Goal: Task Accomplishment & Management: Manage account settings

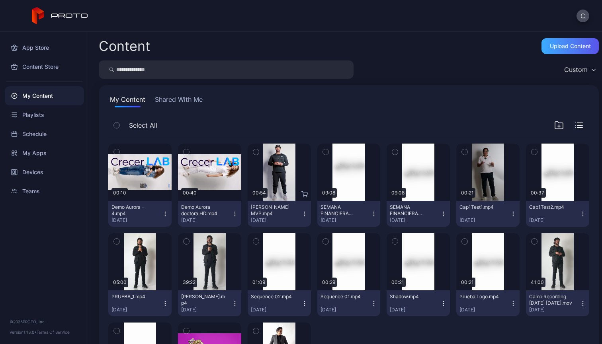
click at [565, 42] on div "Upload Content" at bounding box center [569, 46] width 57 height 16
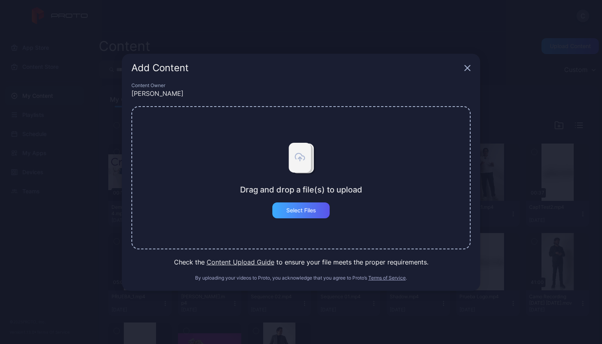
click at [308, 213] on div "Select Files" at bounding box center [301, 210] width 30 height 6
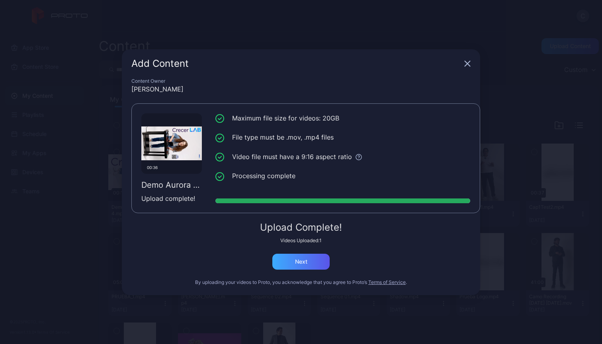
click at [313, 265] on div "Next" at bounding box center [300, 262] width 57 height 16
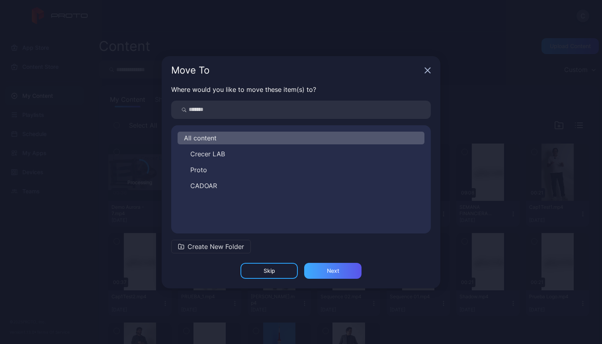
click at [328, 274] on div "Next" at bounding box center [333, 271] width 12 height 6
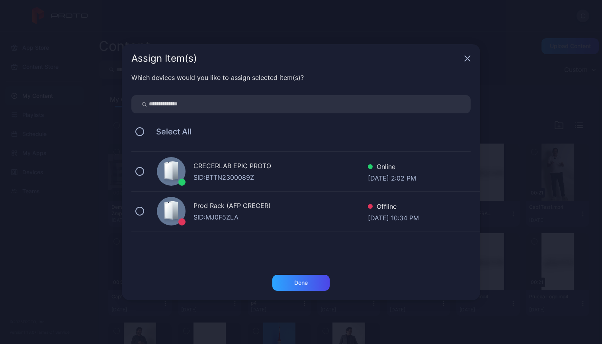
click at [217, 171] on div "CRECERLAB EPIC PROTO" at bounding box center [280, 167] width 174 height 12
click at [291, 281] on div "Done" at bounding box center [300, 283] width 57 height 16
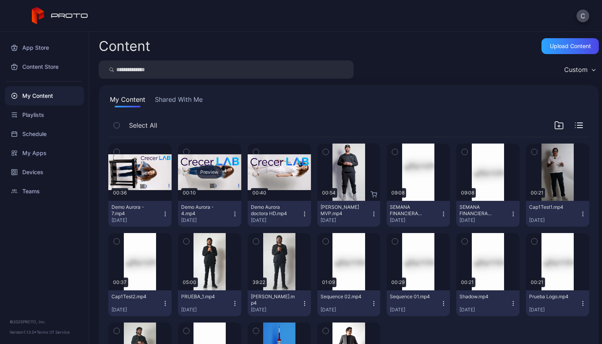
click at [203, 175] on div "Preview" at bounding box center [209, 172] width 25 height 13
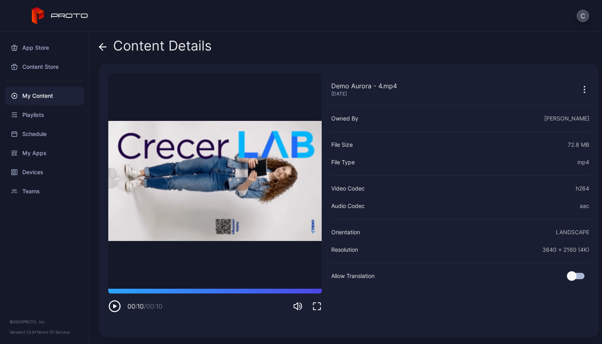
click at [103, 45] on icon at bounding box center [103, 47] width 8 height 8
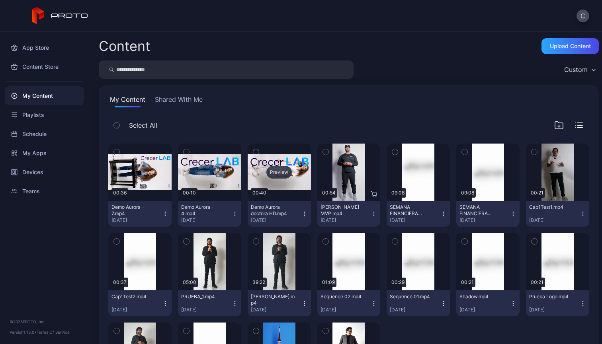
click at [277, 176] on div "Preview" at bounding box center [278, 172] width 25 height 13
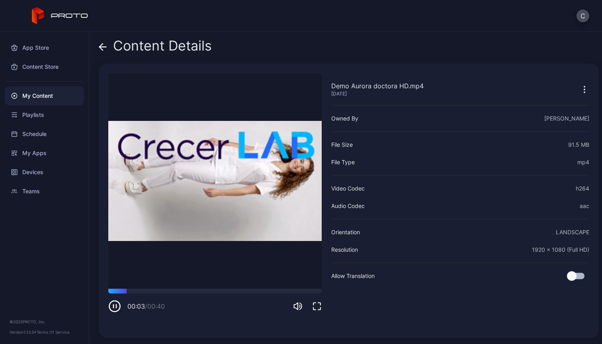
click at [103, 46] on icon at bounding box center [103, 47] width 8 height 8
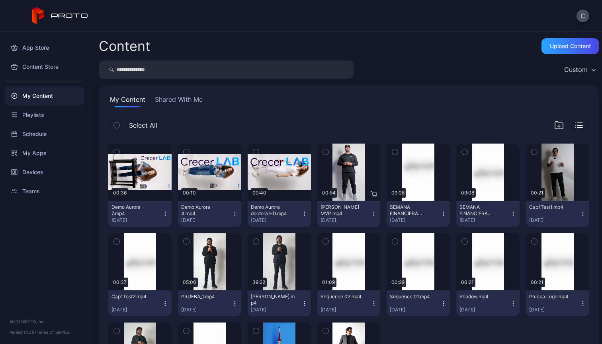
click at [164, 213] on icon "button" at bounding box center [165, 214] width 6 height 6
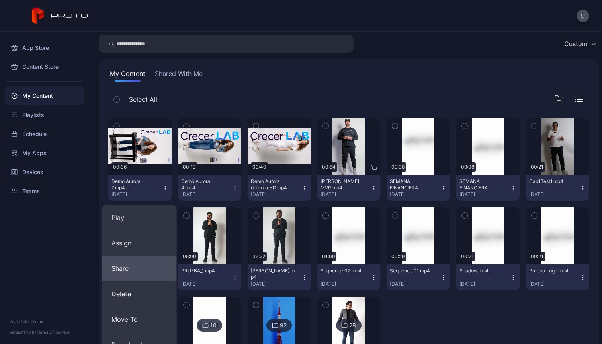
scroll to position [37, 0]
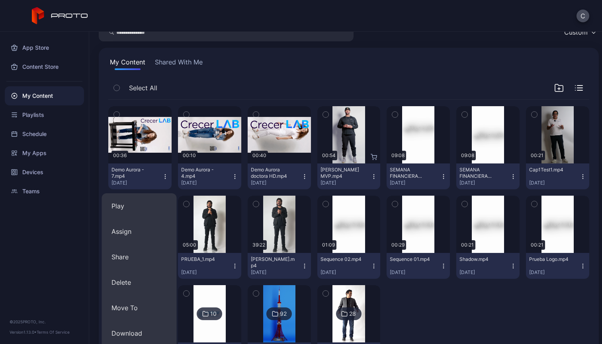
click at [115, 115] on icon "button" at bounding box center [117, 114] width 6 height 9
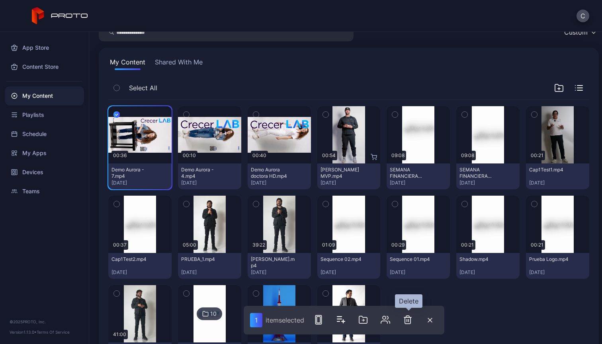
click at [409, 320] on icon "button" at bounding box center [408, 320] width 10 height 10
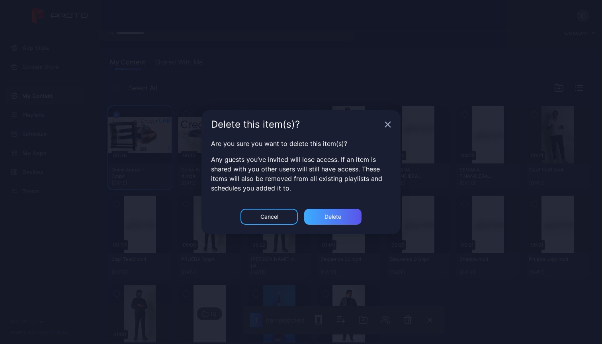
click at [339, 217] on div "Delete" at bounding box center [332, 217] width 17 height 6
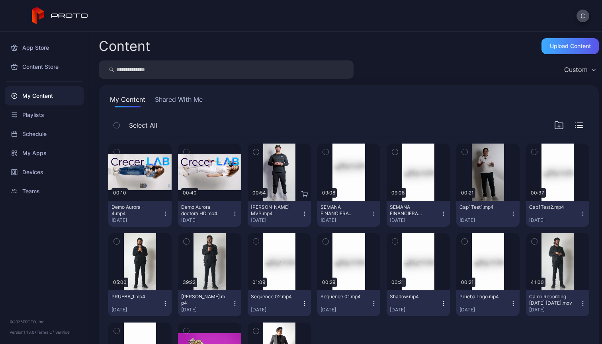
click at [560, 43] on div "Upload Content" at bounding box center [570, 46] width 41 height 6
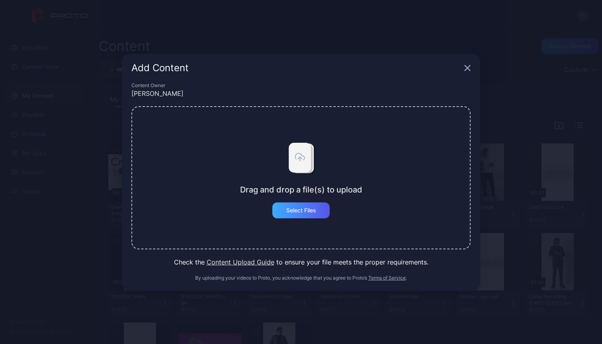
click at [290, 214] on div "Select Files" at bounding box center [300, 211] width 57 height 16
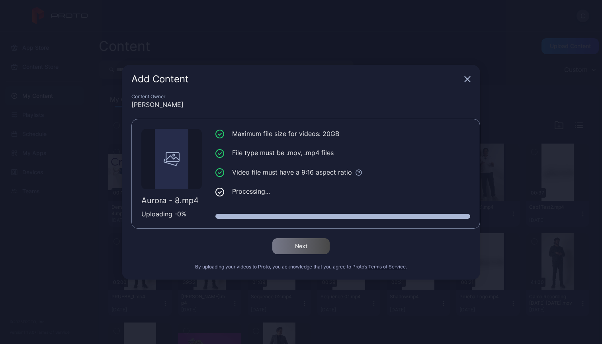
click at [283, 184] on ul "Maximum file size for videos: 20GB File type must be .mov, .mp4 files Video fil…" at bounding box center [342, 163] width 255 height 68
click at [466, 79] on icon "button" at bounding box center [467, 79] width 6 height 6
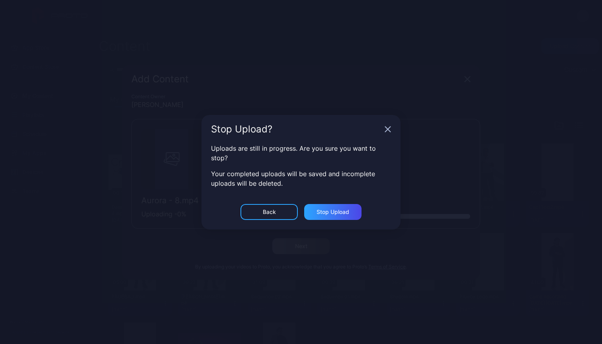
click at [278, 212] on div "Back" at bounding box center [268, 212] width 57 height 16
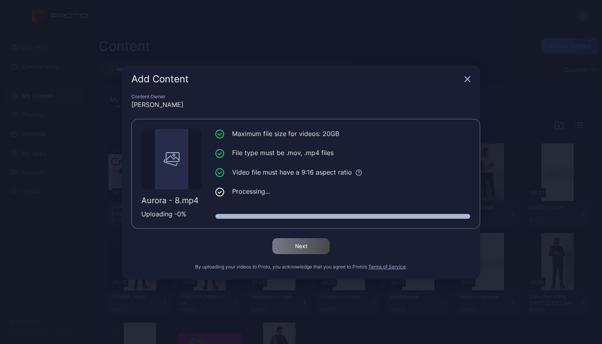
click at [466, 80] on icon "button" at bounding box center [467, 78] width 5 height 5
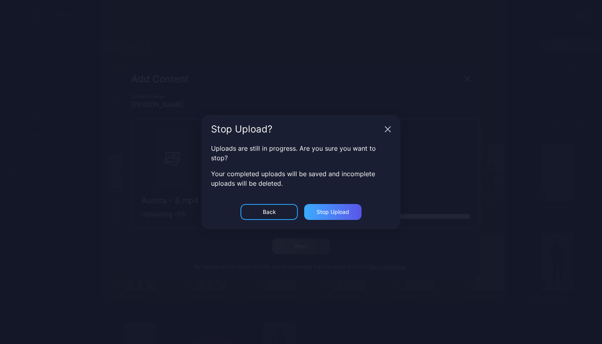
click at [343, 212] on div "Stop Upload" at bounding box center [332, 212] width 33 height 6
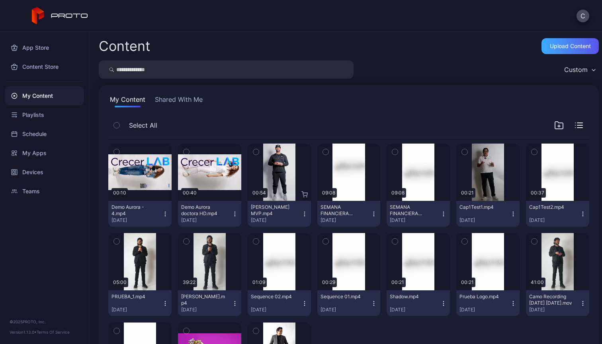
click at [550, 49] on div "Upload Content" at bounding box center [569, 46] width 57 height 16
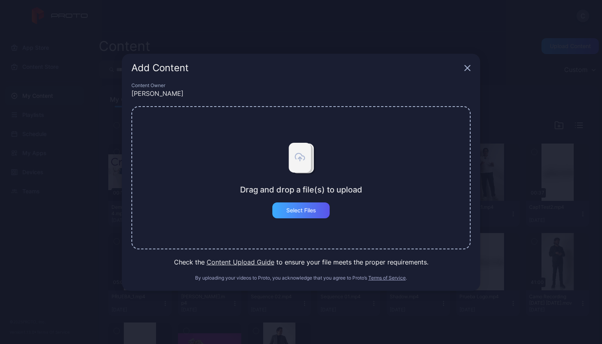
click at [293, 212] on div "Select Files" at bounding box center [301, 210] width 30 height 6
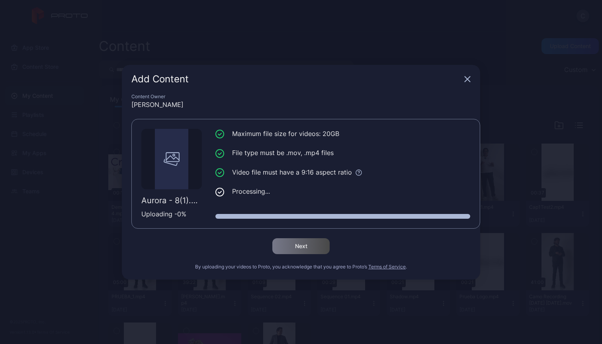
click at [313, 160] on ul "Maximum file size for videos: 20GB File type must be .mov, .mp4 files Video fil…" at bounding box center [342, 163] width 255 height 68
click at [345, 215] on div at bounding box center [342, 216] width 255 height 5
click at [215, 189] on div "Aurora - 8(1).mp4 Uploading - 0 % Maximum file size for videos: 20GB File type …" at bounding box center [305, 174] width 329 height 90
click at [276, 217] on div at bounding box center [342, 216] width 255 height 5
click at [376, 203] on div "Maximum file size for videos: 20GB File type must be .mov, .mp4 files Video fil…" at bounding box center [342, 174] width 255 height 90
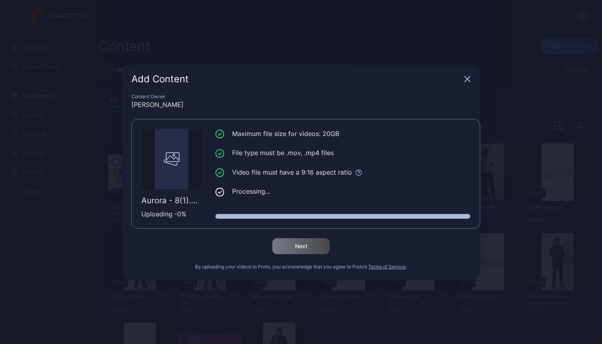
click at [469, 79] on icon "button" at bounding box center [467, 79] width 6 height 6
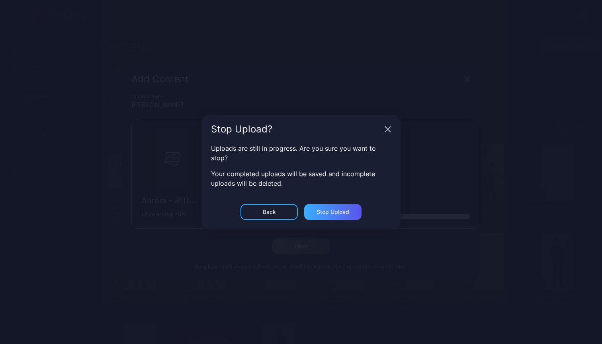
click at [311, 214] on div "Stop Upload" at bounding box center [332, 212] width 57 height 16
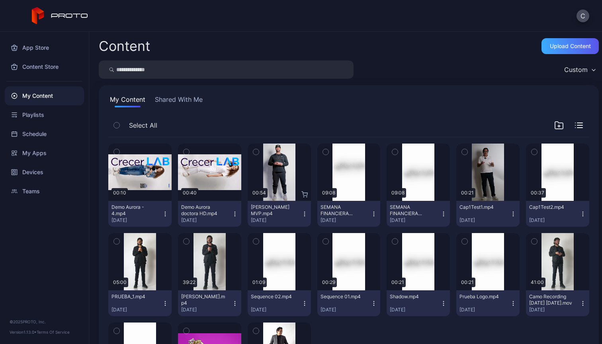
click at [550, 48] on div "Upload Content" at bounding box center [570, 46] width 41 height 6
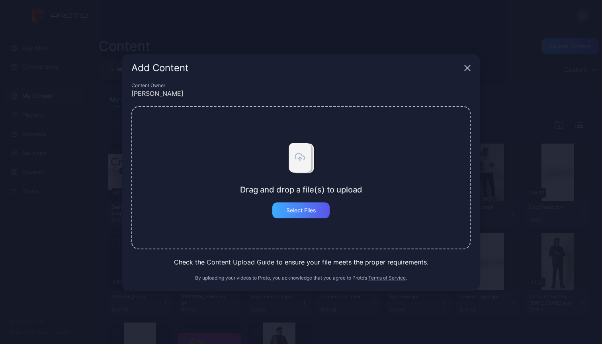
click at [297, 213] on div "Select Files" at bounding box center [301, 210] width 30 height 6
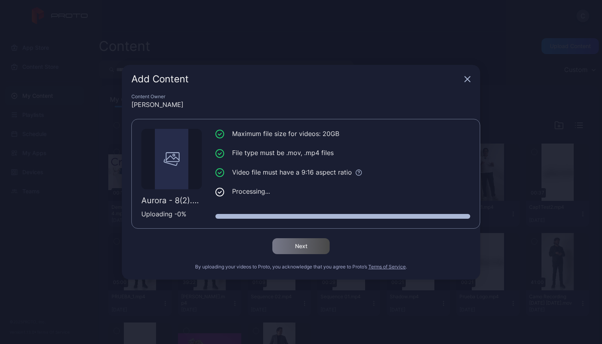
click at [359, 174] on icon at bounding box center [358, 172] width 7 height 7
click at [388, 154] on li "File type must be .mov, .mp4 files" at bounding box center [342, 153] width 255 height 10
click at [466, 80] on icon "button" at bounding box center [467, 78] width 5 height 5
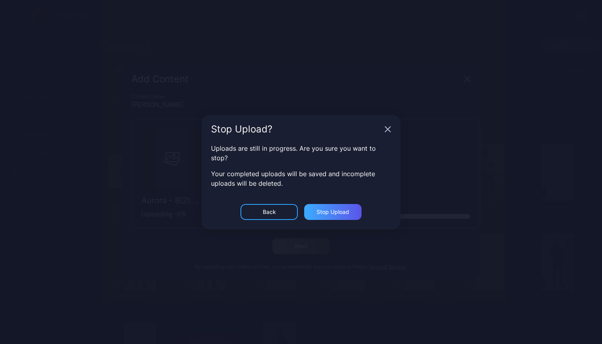
click at [330, 209] on div "Stop Upload" at bounding box center [332, 212] width 33 height 6
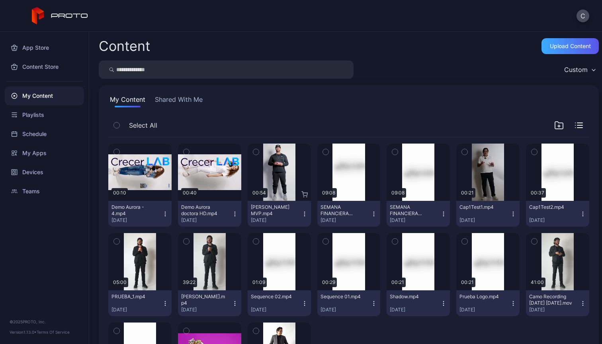
click at [553, 45] on div "Upload Content" at bounding box center [570, 46] width 41 height 6
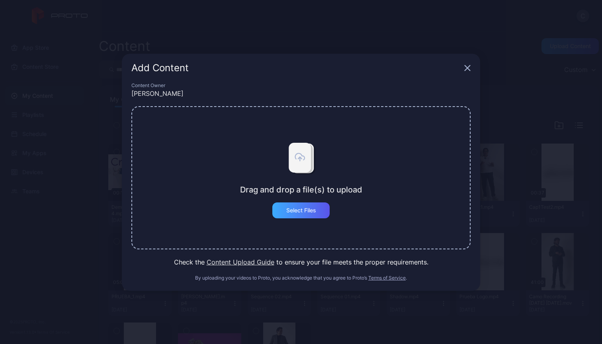
click at [314, 209] on div "Select Files" at bounding box center [301, 210] width 30 height 6
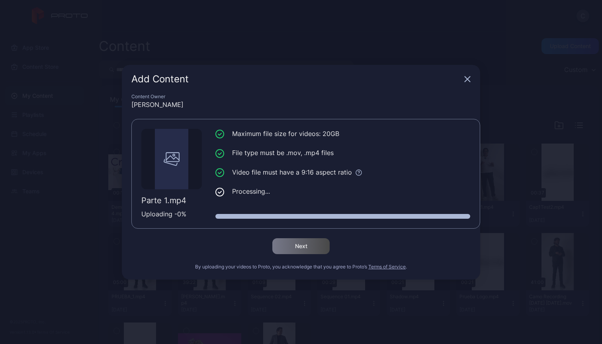
click at [467, 78] on icon "button" at bounding box center [467, 79] width 6 height 6
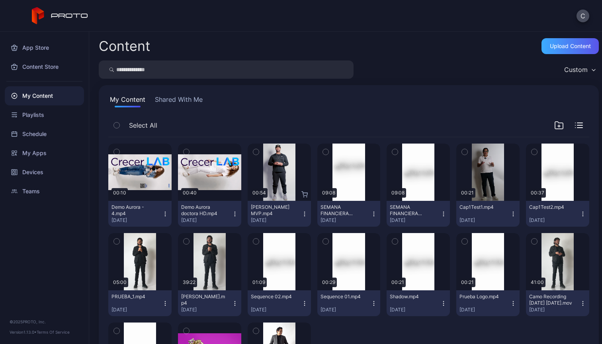
click at [568, 44] on div "Upload Content" at bounding box center [570, 46] width 41 height 6
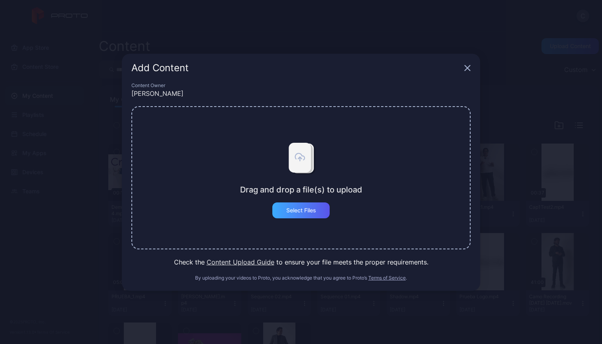
click at [299, 216] on div "Select Files" at bounding box center [300, 211] width 57 height 16
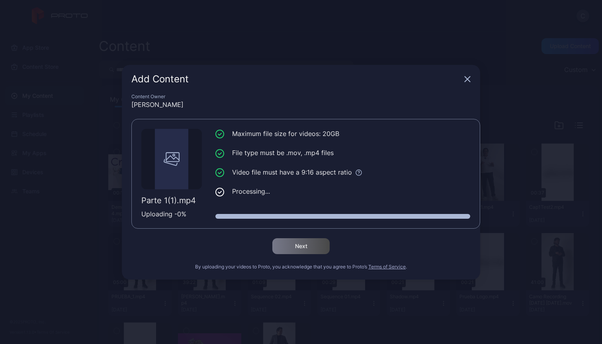
click at [224, 191] on icon at bounding box center [220, 192] width 8 height 8
click at [466, 80] on icon "button" at bounding box center [467, 79] width 6 height 6
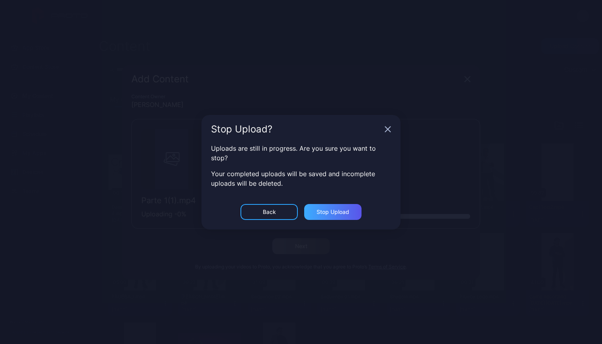
click at [340, 209] on div "Stop Upload" at bounding box center [332, 212] width 33 height 6
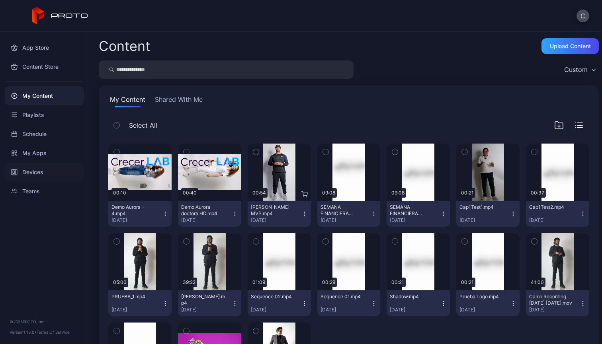
click at [34, 169] on div "Devices" at bounding box center [44, 172] width 79 height 19
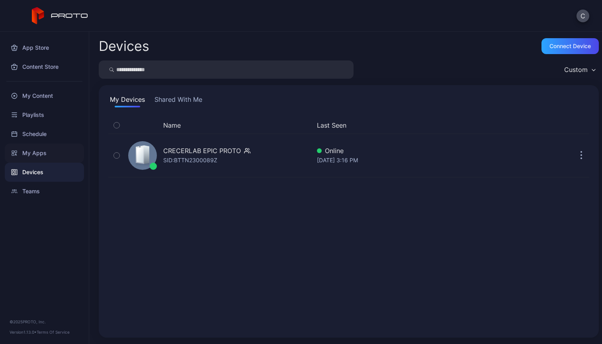
click at [42, 154] on div "My Apps" at bounding box center [44, 153] width 79 height 19
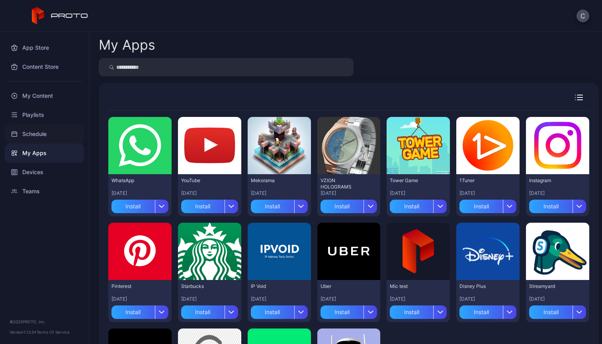
click at [43, 130] on div "Schedule" at bounding box center [44, 134] width 79 height 19
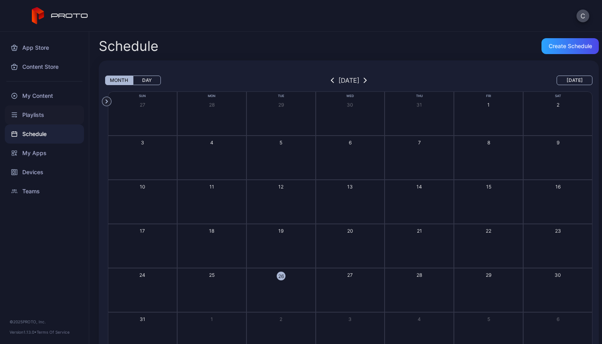
click at [44, 115] on div "Playlists" at bounding box center [44, 114] width 79 height 19
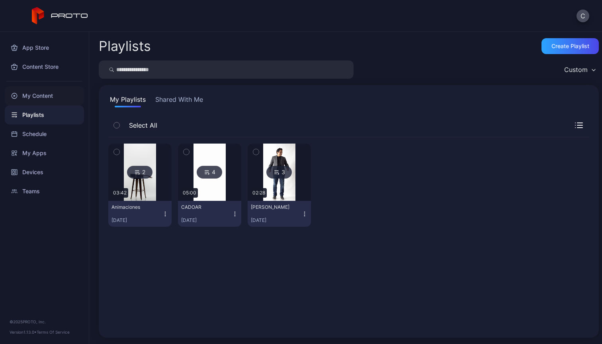
click at [47, 95] on div "My Content" at bounding box center [44, 95] width 79 height 19
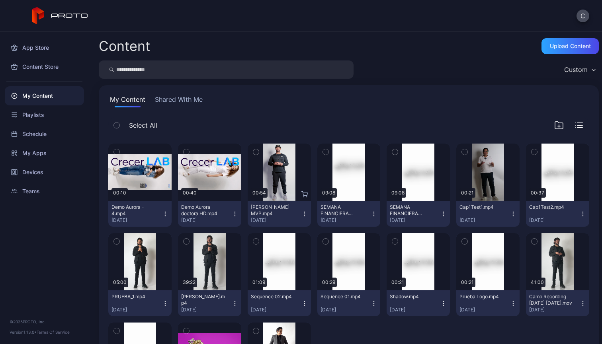
click at [186, 99] on button "Shared With Me" at bounding box center [178, 101] width 51 height 13
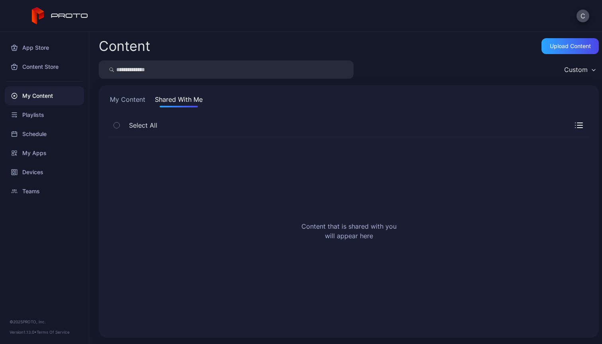
click at [128, 99] on button "My Content" at bounding box center [127, 101] width 39 height 13
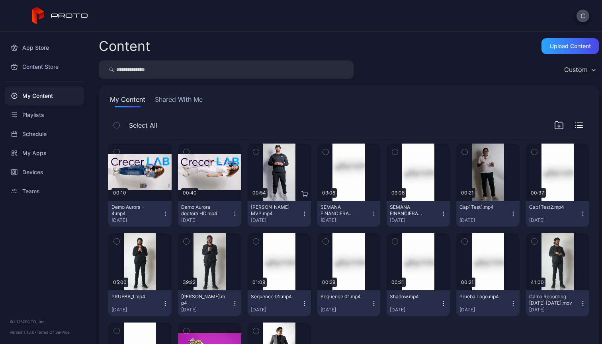
click at [374, 214] on icon "button" at bounding box center [374, 214] width 0 height 0
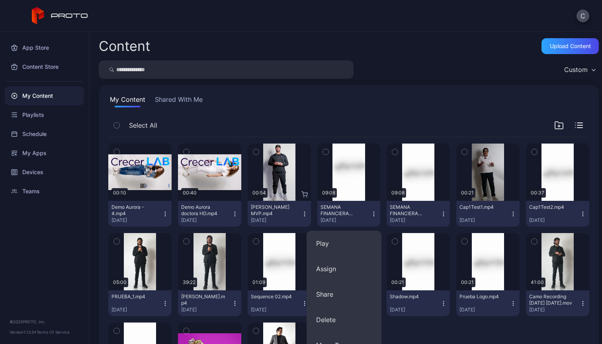
click at [389, 98] on div "My Content Shared With Me" at bounding box center [348, 101] width 481 height 13
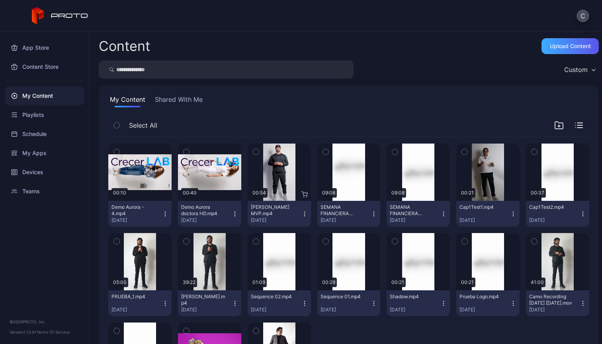
click at [558, 44] on div "Upload Content" at bounding box center [570, 46] width 41 height 6
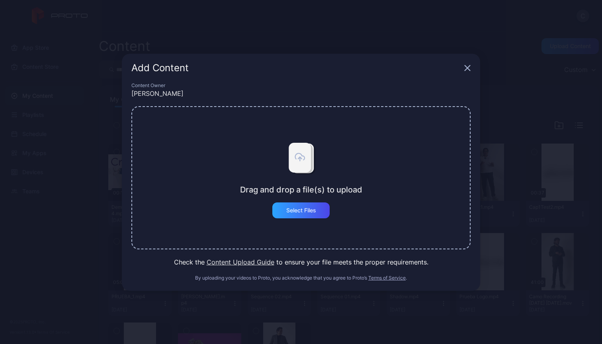
click at [469, 66] on icon "button" at bounding box center [467, 67] width 5 height 5
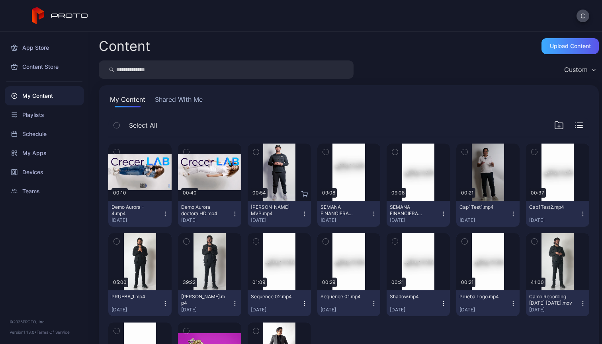
click at [562, 50] on div "Upload Content" at bounding box center [569, 46] width 57 height 16
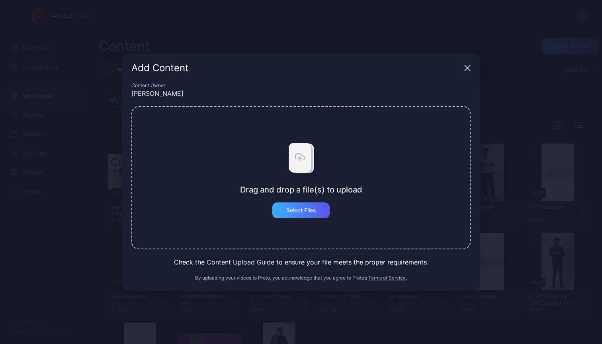
click at [307, 217] on div "Select Files" at bounding box center [300, 211] width 57 height 16
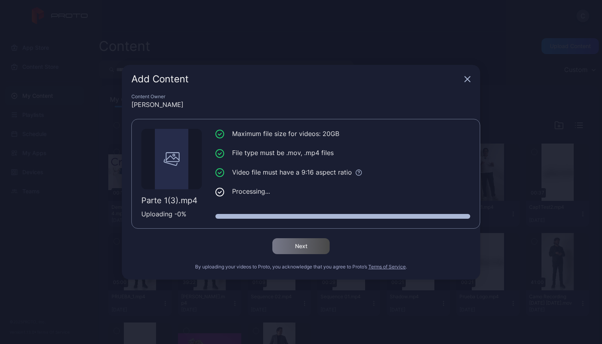
click at [468, 80] on icon "button" at bounding box center [467, 78] width 5 height 5
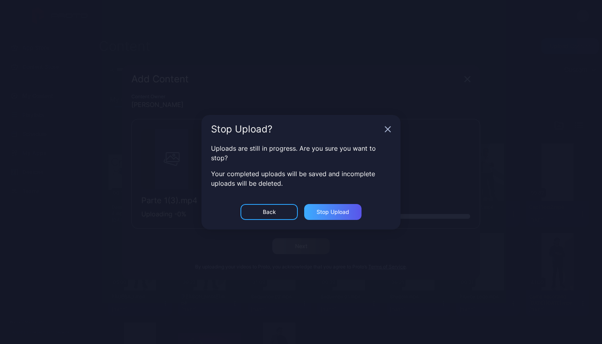
click at [325, 210] on div "Stop Upload" at bounding box center [332, 212] width 33 height 6
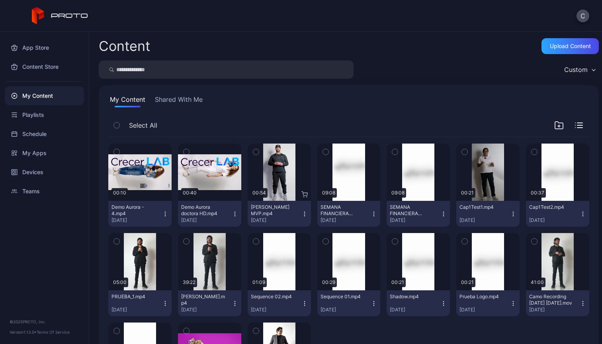
click at [572, 70] on div "Custom" at bounding box center [575, 70] width 23 height 8
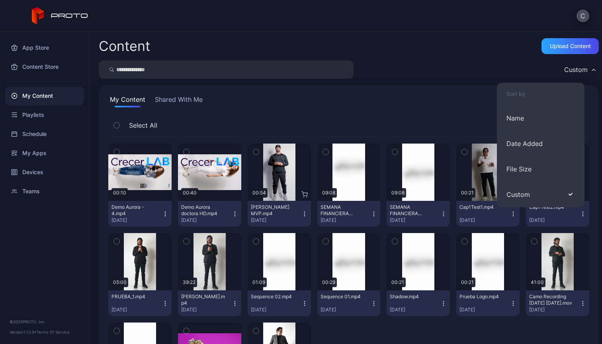
click at [230, 122] on div "Select All" at bounding box center [348, 127] width 481 height 20
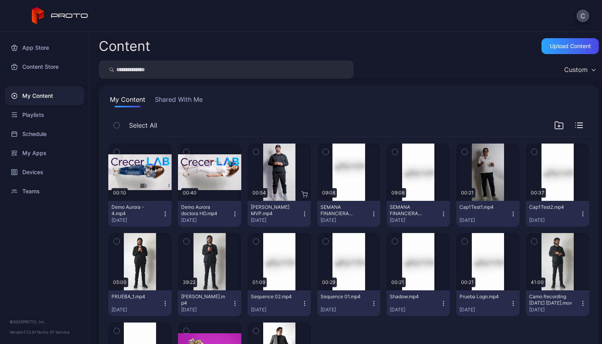
click at [554, 127] on icon "button" at bounding box center [559, 126] width 10 height 10
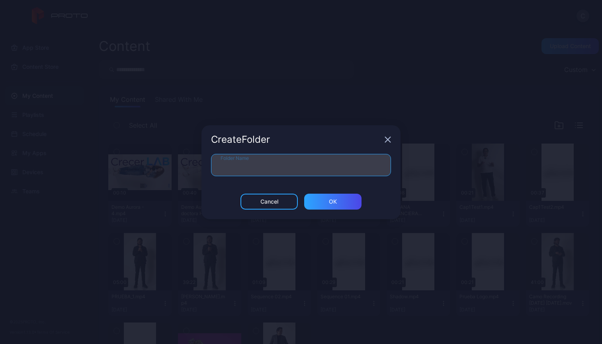
click at [349, 166] on input "Folder Name" at bounding box center [301, 165] width 180 height 22
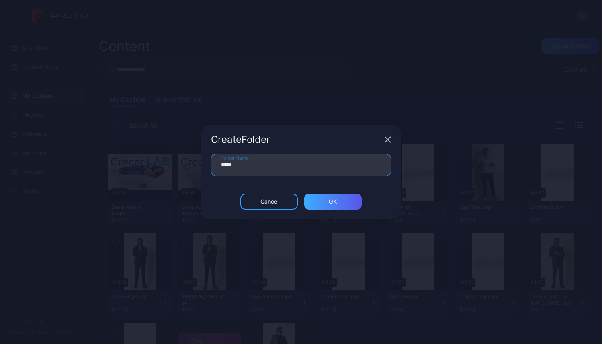
type input "*****"
click at [326, 200] on div "ОК" at bounding box center [332, 202] width 57 height 16
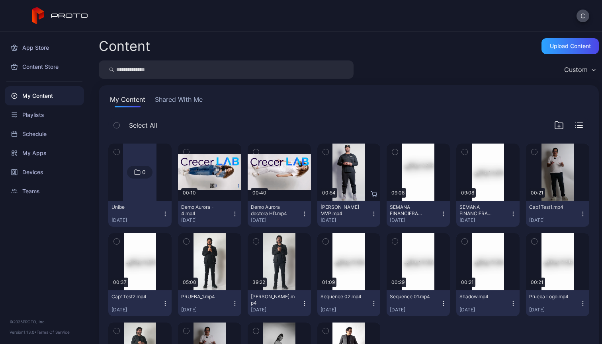
click at [138, 174] on icon at bounding box center [137, 173] width 6 height 10
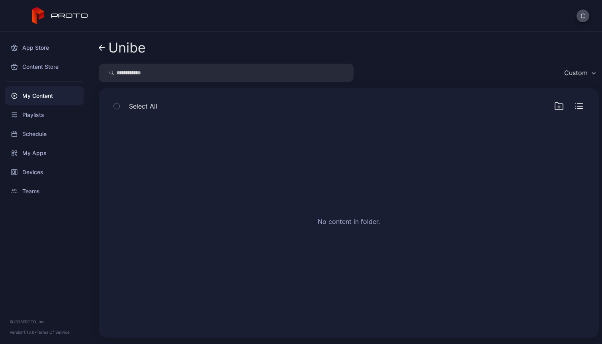
click at [102, 48] on icon at bounding box center [102, 48] width 6 height 0
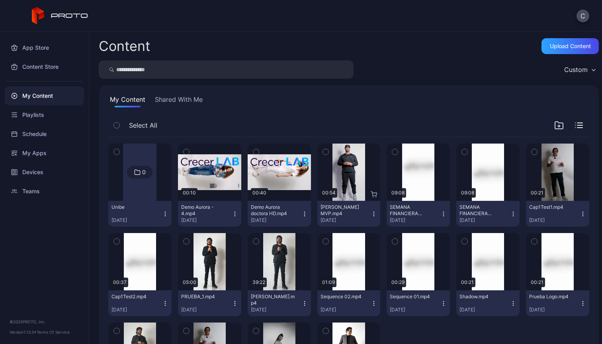
click at [164, 215] on icon "button" at bounding box center [165, 214] width 6 height 6
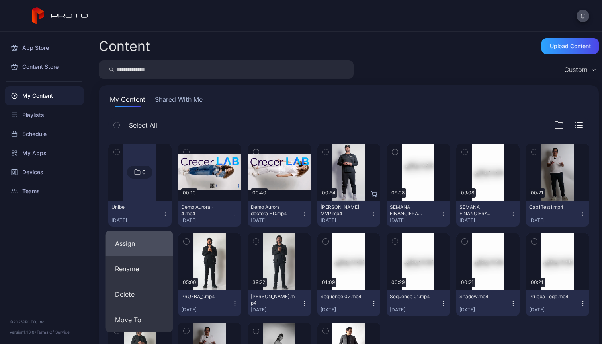
click at [149, 242] on button "Assign" at bounding box center [139, 243] width 68 height 25
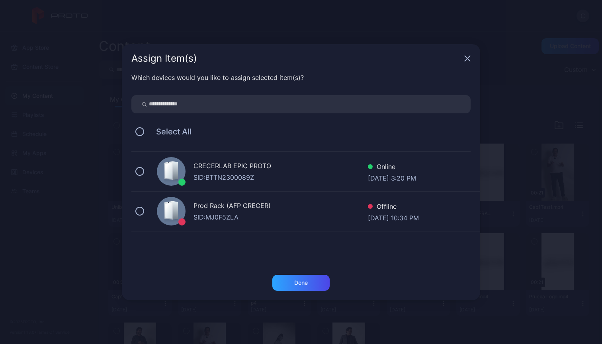
click at [207, 164] on div "CRECERLAB EPIC PROTO" at bounding box center [280, 167] width 174 height 12
click at [309, 284] on div "Done" at bounding box center [300, 283] width 57 height 16
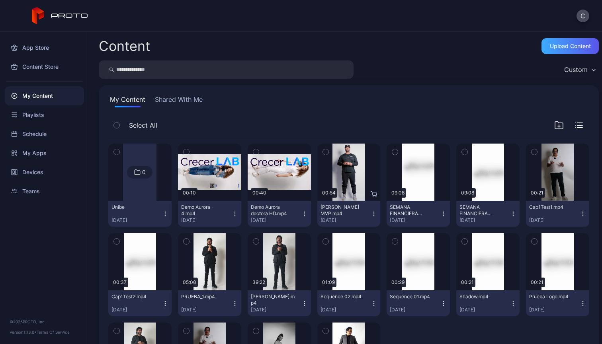
click at [558, 49] on div "Upload Content" at bounding box center [569, 46] width 57 height 16
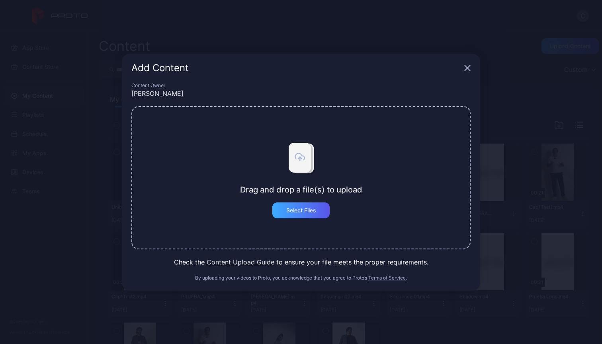
click at [295, 208] on div "Select Files" at bounding box center [301, 210] width 30 height 6
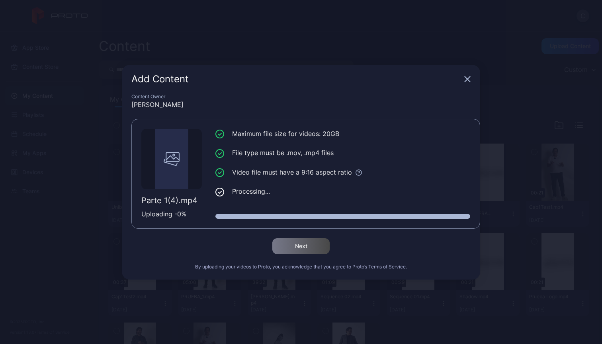
click at [469, 79] on icon "button" at bounding box center [467, 79] width 6 height 6
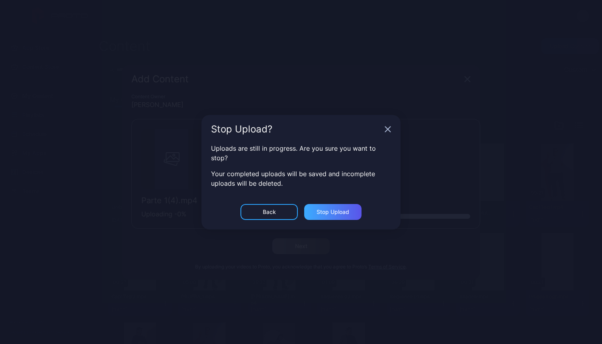
click at [341, 210] on div "Stop Upload" at bounding box center [332, 212] width 33 height 6
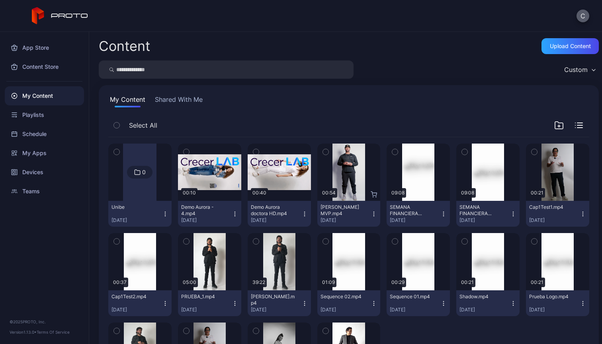
click at [584, 14] on button "C" at bounding box center [582, 16] width 13 height 13
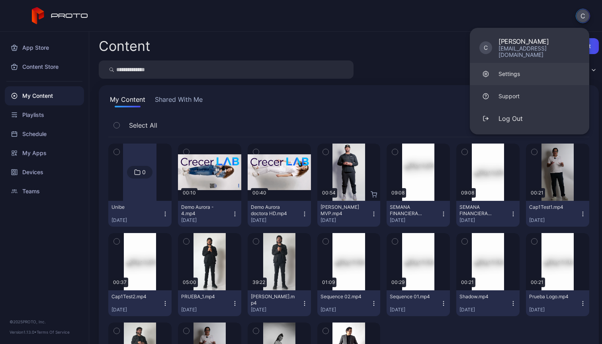
click at [524, 68] on link "Settings" at bounding box center [529, 74] width 119 height 22
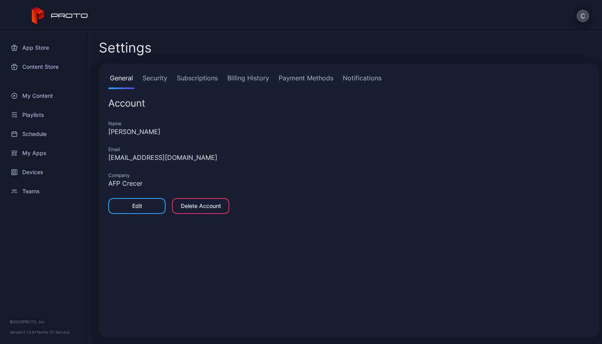
click at [158, 77] on link "Security" at bounding box center [155, 81] width 28 height 16
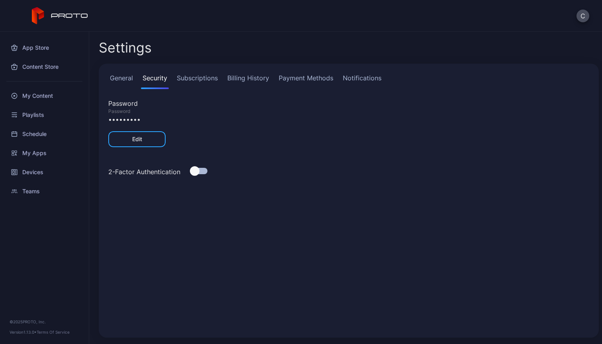
click at [200, 77] on link "Subscriptions" at bounding box center [197, 81] width 44 height 16
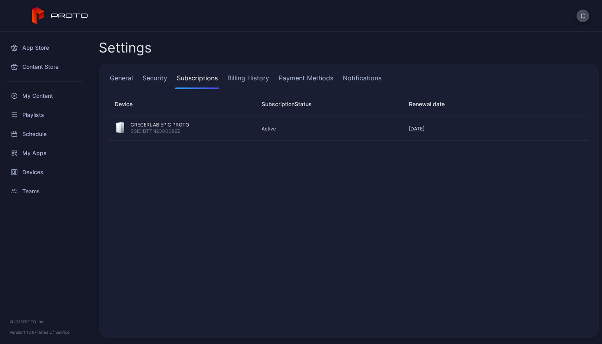
click at [243, 79] on link "Billing History" at bounding box center [248, 81] width 45 height 16
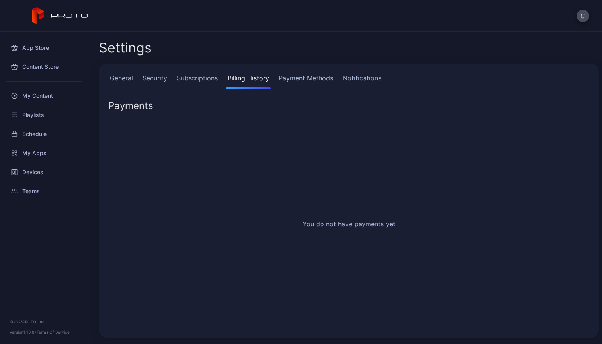
click at [299, 77] on link "Payment Methods" at bounding box center [306, 81] width 58 height 16
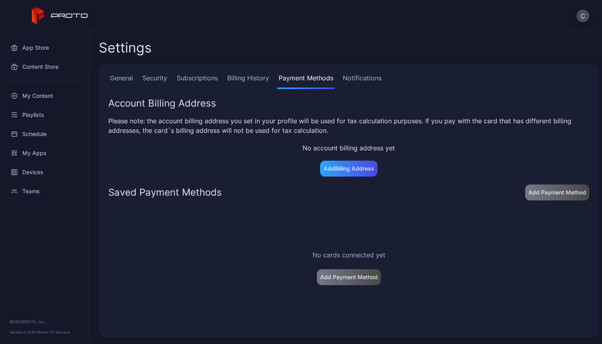
click at [360, 79] on link "Notifications" at bounding box center [362, 81] width 42 height 16
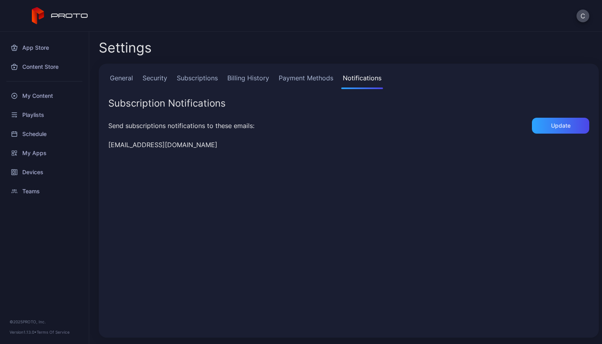
click at [123, 81] on link "General" at bounding box center [121, 81] width 26 height 16
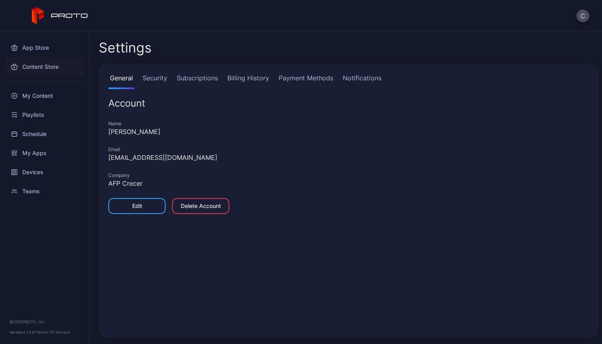
click at [31, 66] on div "Content Store" at bounding box center [44, 66] width 79 height 19
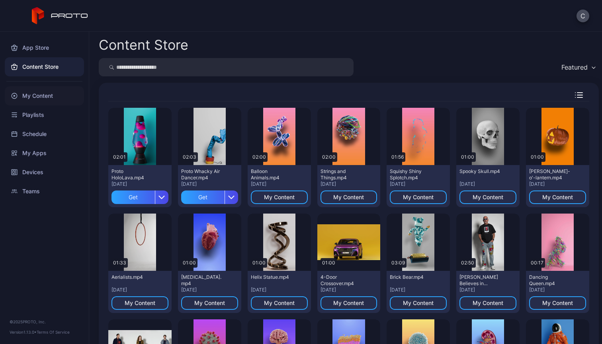
click at [37, 99] on div "My Content" at bounding box center [44, 95] width 79 height 19
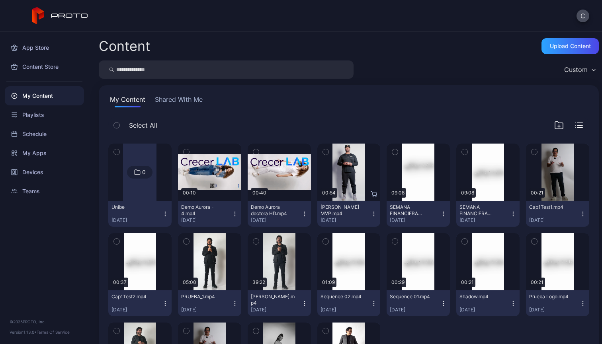
click at [183, 99] on button "Shared With Me" at bounding box center [178, 101] width 51 height 13
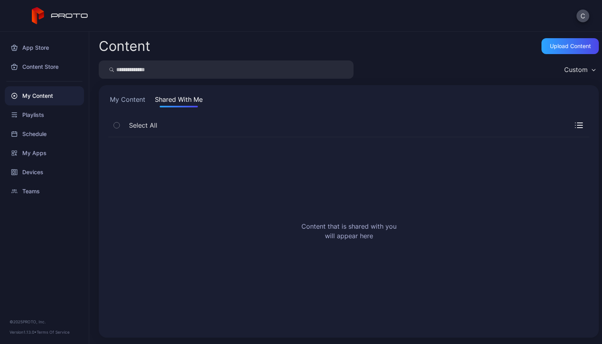
click at [125, 101] on button "My Content" at bounding box center [127, 101] width 39 height 13
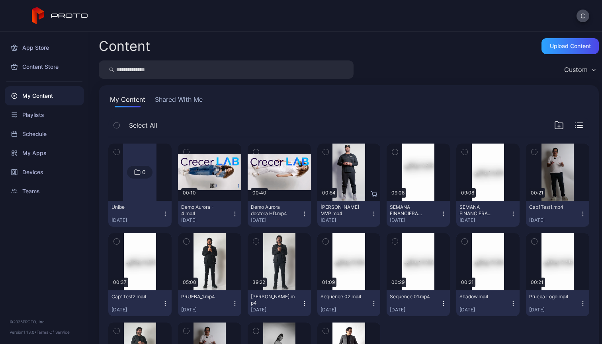
click at [580, 72] on div "Custom" at bounding box center [579, 70] width 39 height 12
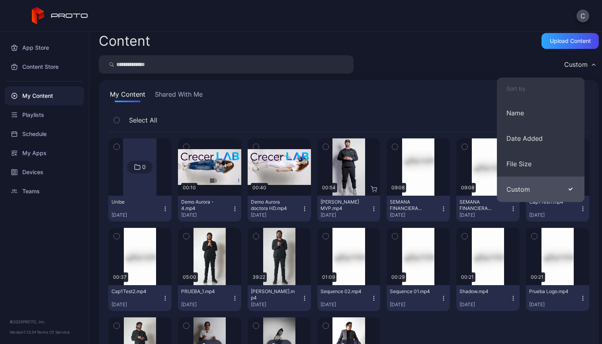
scroll to position [4, 0]
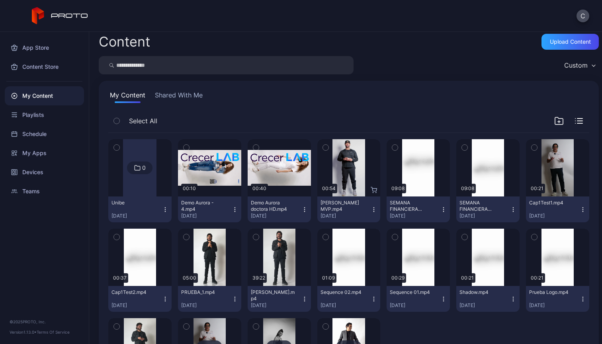
click at [470, 60] on div "Custom" at bounding box center [349, 65] width 500 height 18
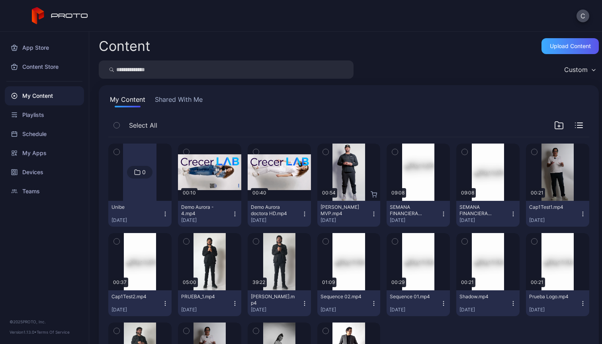
click at [553, 43] on div "Upload Content" at bounding box center [570, 46] width 41 height 6
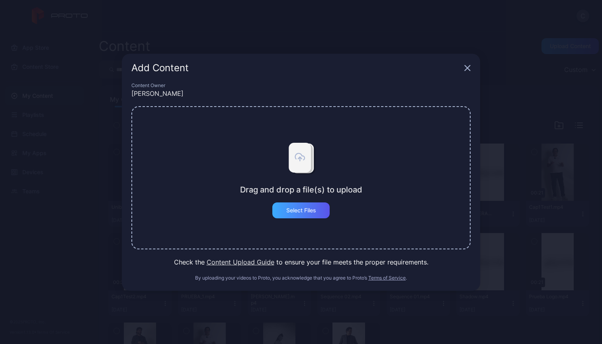
click at [290, 211] on div "Select Files" at bounding box center [301, 210] width 30 height 6
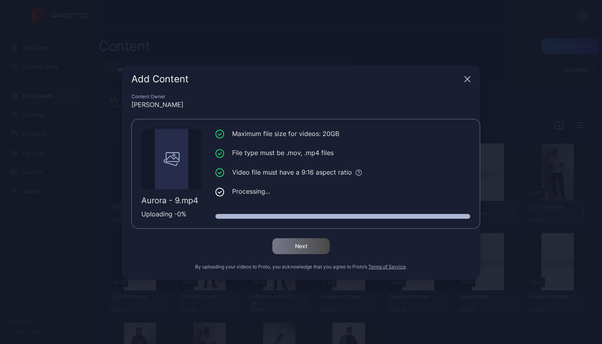
click at [468, 76] on icon "button" at bounding box center [467, 79] width 6 height 6
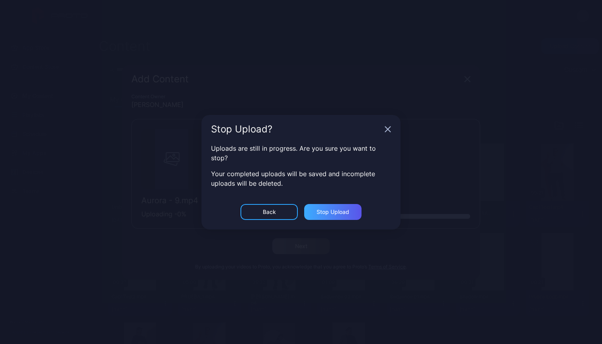
click at [328, 215] on div "Stop Upload" at bounding box center [332, 212] width 33 height 6
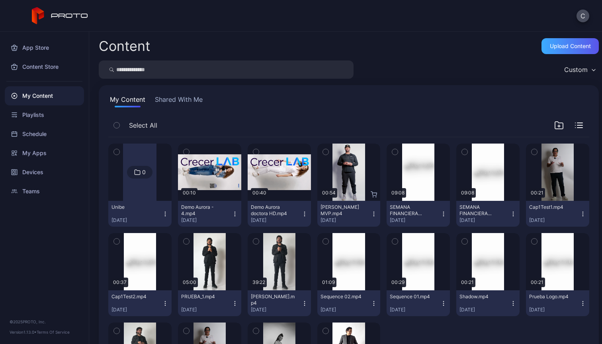
click at [565, 45] on div "Upload Content" at bounding box center [570, 46] width 41 height 6
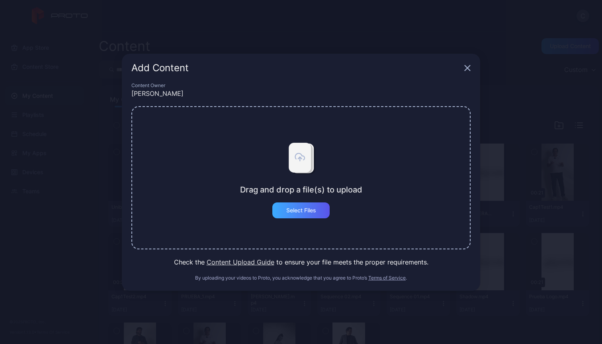
click at [308, 216] on div "Select Files" at bounding box center [300, 211] width 57 height 16
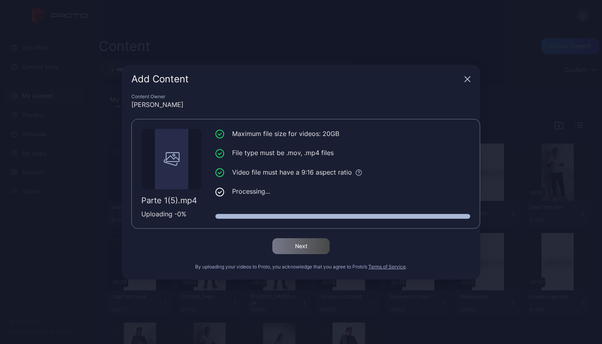
click at [471, 81] on div "Add Content" at bounding box center [301, 79] width 358 height 29
click at [465, 77] on icon "button" at bounding box center [467, 78] width 5 height 5
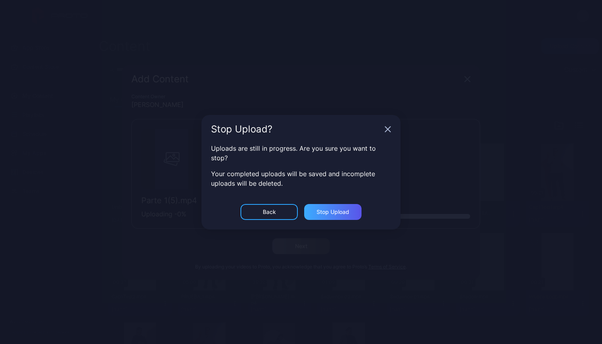
click at [325, 213] on div "Stop Upload" at bounding box center [332, 212] width 33 height 6
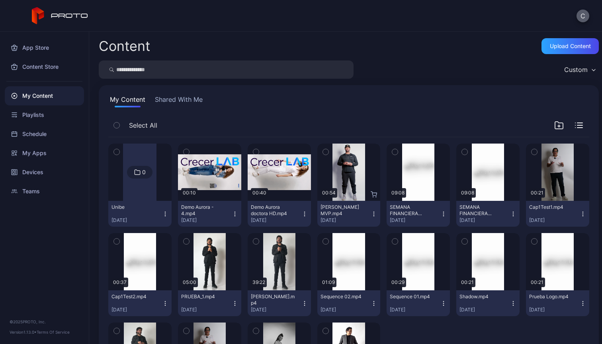
click at [581, 15] on button "C" at bounding box center [582, 16] width 13 height 13
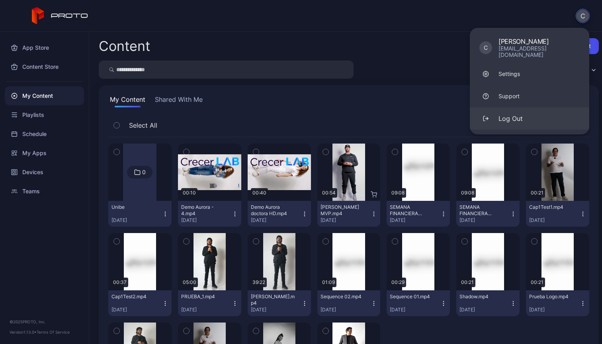
click at [511, 114] on div "Log Out" at bounding box center [510, 119] width 24 height 10
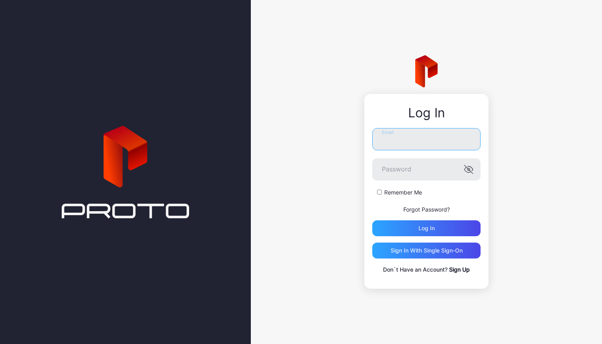
type input "**********"
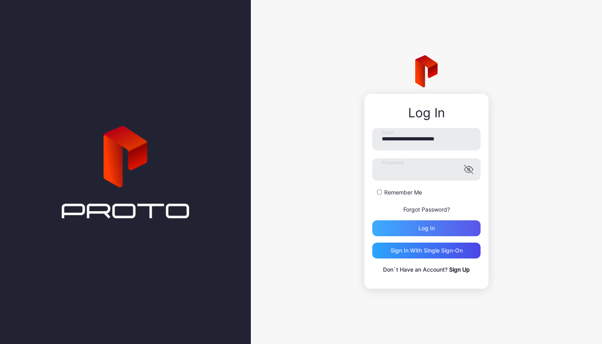
click at [417, 229] on div "Log in" at bounding box center [426, 228] width 108 height 16
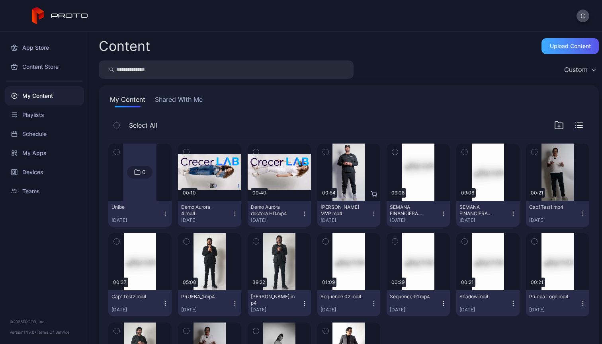
click at [555, 49] on div "Upload Content" at bounding box center [569, 46] width 57 height 16
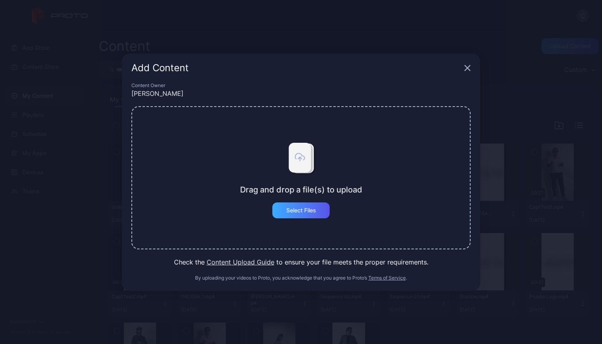
click at [318, 208] on div "Select Files" at bounding box center [300, 211] width 57 height 16
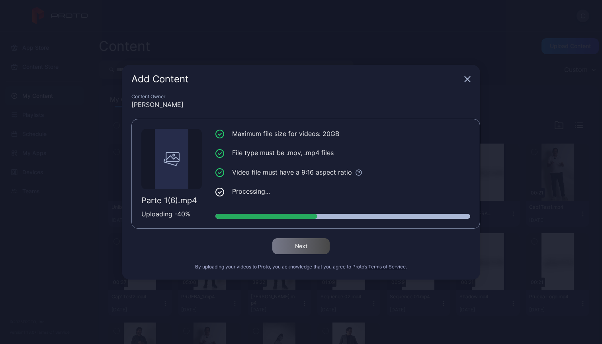
click at [468, 80] on icon "button" at bounding box center [467, 78] width 5 height 5
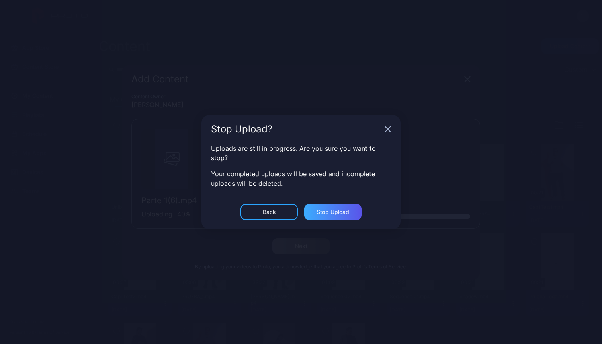
click at [343, 211] on div "Stop Upload" at bounding box center [332, 212] width 33 height 6
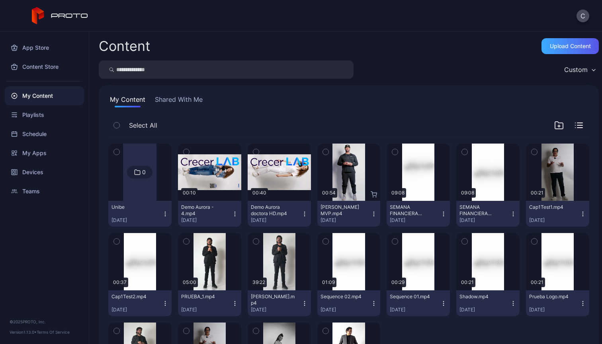
click at [552, 47] on div "Upload Content" at bounding box center [570, 46] width 41 height 6
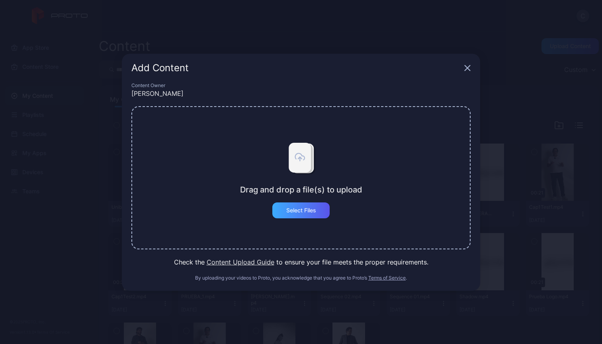
click at [291, 211] on div "Select Files" at bounding box center [301, 210] width 30 height 6
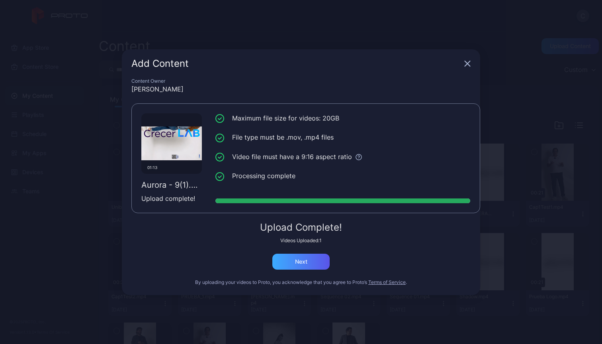
click at [309, 262] on div "Next" at bounding box center [300, 262] width 57 height 16
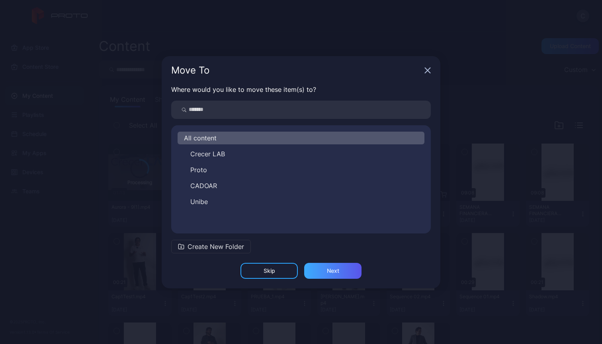
click at [333, 271] on div "Next" at bounding box center [333, 271] width 12 height 6
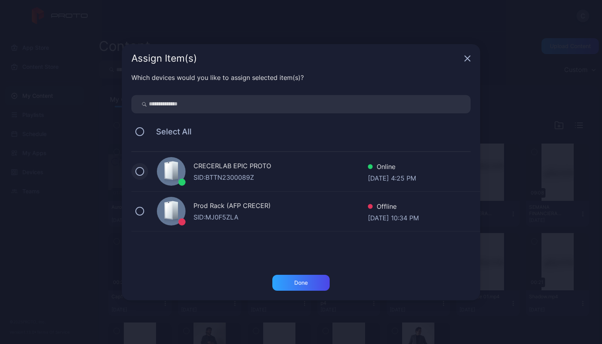
click at [137, 175] on button at bounding box center [139, 171] width 9 height 9
click at [307, 282] on div "Done" at bounding box center [301, 283] width 14 height 6
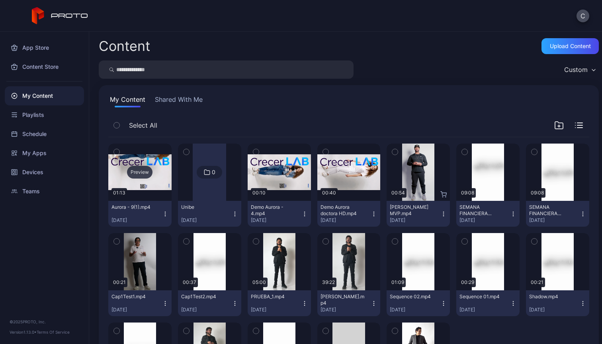
click at [158, 181] on div "Preview" at bounding box center [139, 172] width 63 height 57
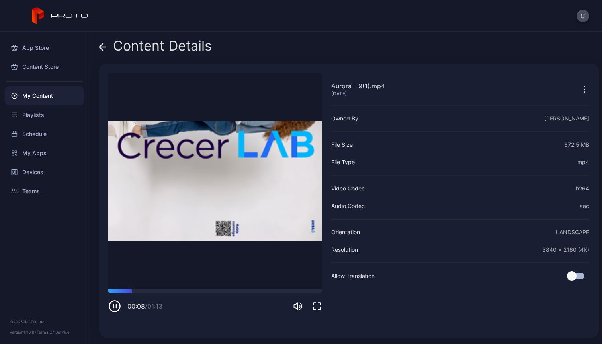
click at [579, 90] on icon "button" at bounding box center [584, 90] width 10 height 10
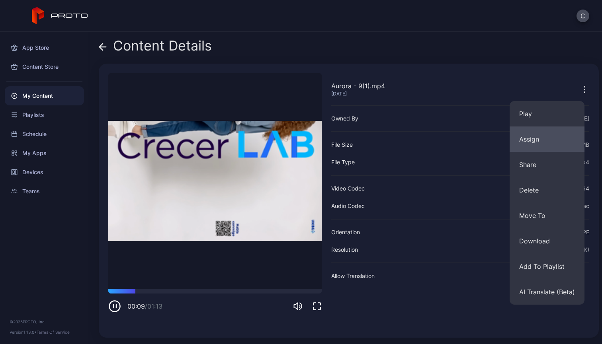
click at [540, 140] on button "Assign" at bounding box center [546, 139] width 75 height 25
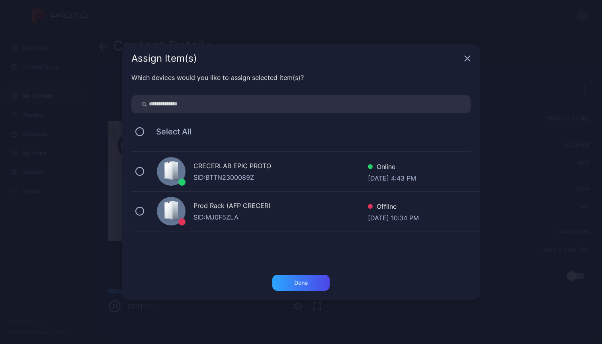
click at [140, 176] on div "CRECERLAB EPIC PROTO SID: BTTN2300089Z Online Aug 26, 2025 at 4:43 PM" at bounding box center [305, 172] width 349 height 40
click at [308, 283] on div "Done" at bounding box center [300, 283] width 57 height 16
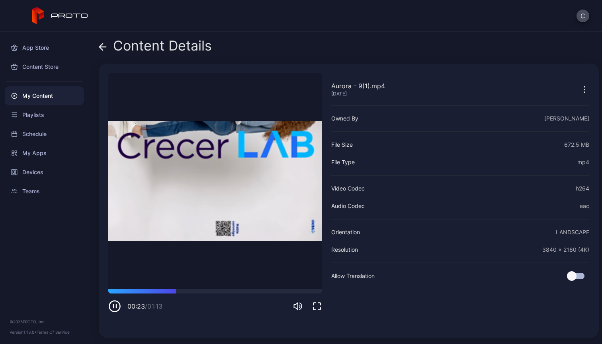
click at [579, 92] on icon "button" at bounding box center [584, 90] width 10 height 10
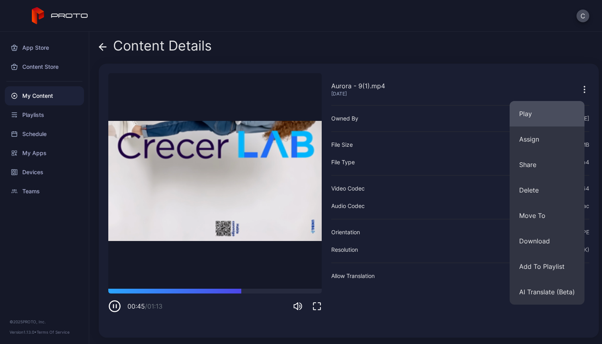
click at [544, 115] on button "Play" at bounding box center [546, 113] width 75 height 25
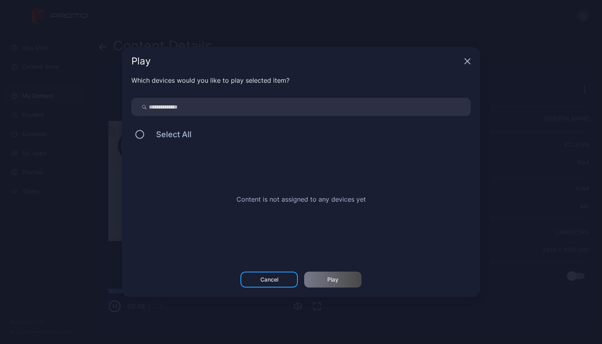
click at [464, 61] on div "Play" at bounding box center [301, 61] width 358 height 29
click at [466, 62] on icon "button" at bounding box center [467, 61] width 5 height 5
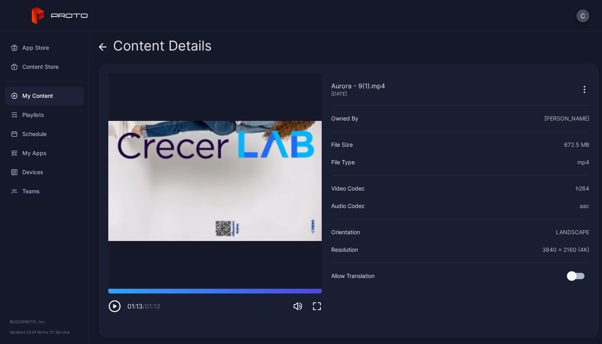
click at [584, 89] on icon "button" at bounding box center [584, 89] width 1 height 1
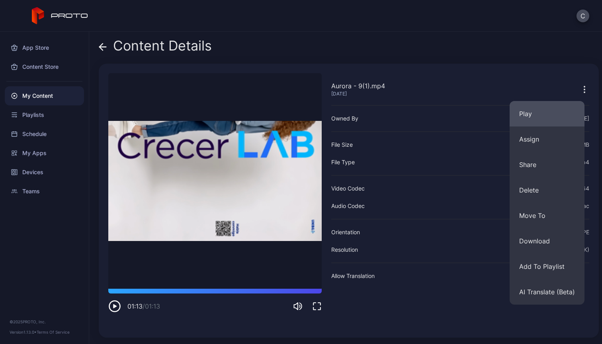
click at [545, 113] on button "Play" at bounding box center [546, 113] width 75 height 25
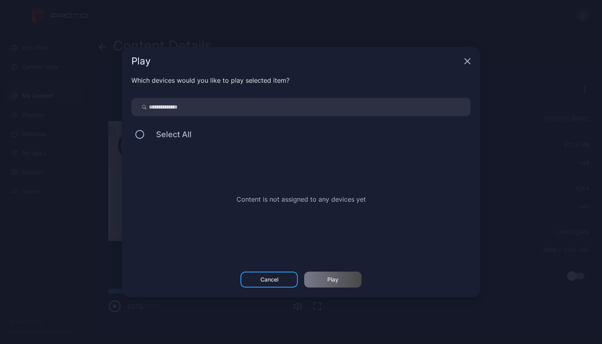
click at [467, 63] on icon "button" at bounding box center [467, 61] width 6 height 6
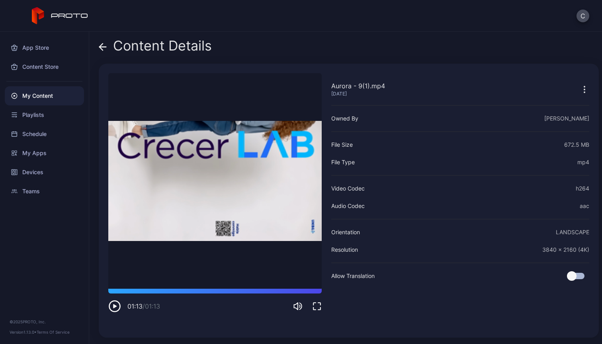
click at [579, 90] on icon "button" at bounding box center [584, 90] width 10 height 10
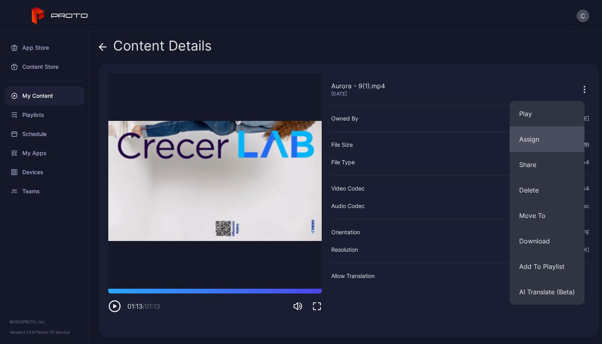
click at [558, 142] on button "Assign" at bounding box center [546, 139] width 75 height 25
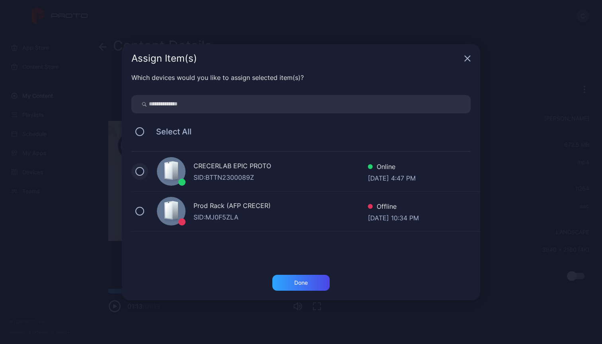
click at [140, 171] on button at bounding box center [139, 171] width 9 height 9
click at [309, 282] on div "Done" at bounding box center [300, 283] width 57 height 16
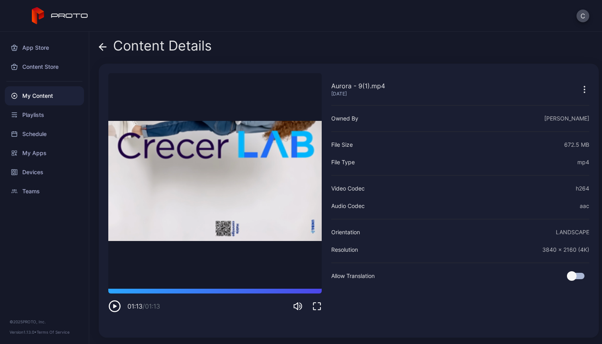
click at [579, 92] on icon "button" at bounding box center [584, 90] width 10 height 10
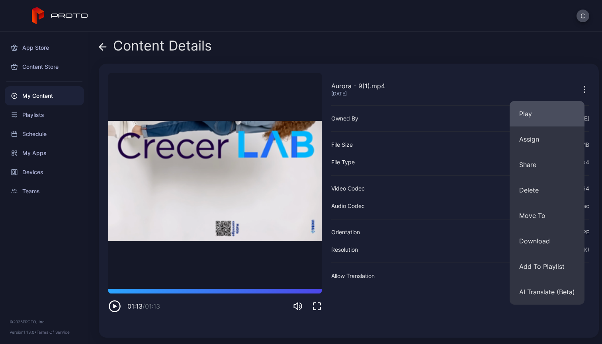
click at [554, 116] on button "Play" at bounding box center [546, 113] width 75 height 25
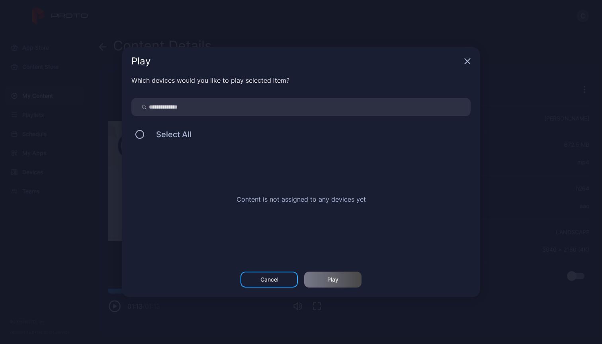
click at [469, 62] on icon "button" at bounding box center [467, 61] width 6 height 6
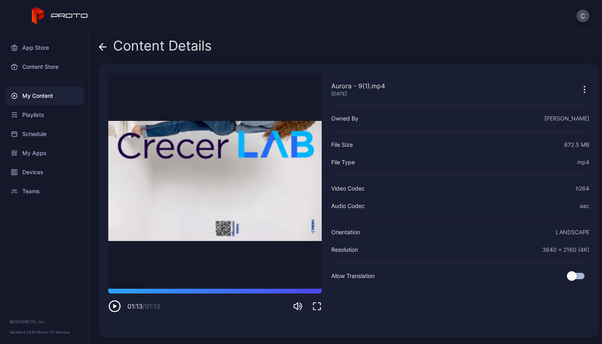
click at [579, 94] on button "button" at bounding box center [584, 89] width 10 height 16
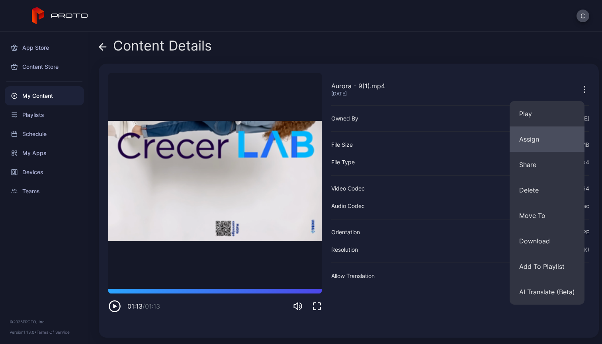
click at [547, 144] on button "Assign" at bounding box center [546, 139] width 75 height 25
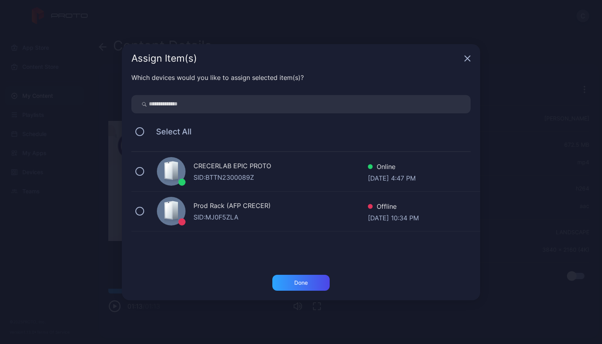
click at [139, 179] on div "CRECERLAB EPIC PROTO SID: BTTN2300089Z Online Aug 26, 2025 at 4:47 PM" at bounding box center [305, 172] width 349 height 40
click at [317, 290] on div "Done" at bounding box center [300, 283] width 57 height 16
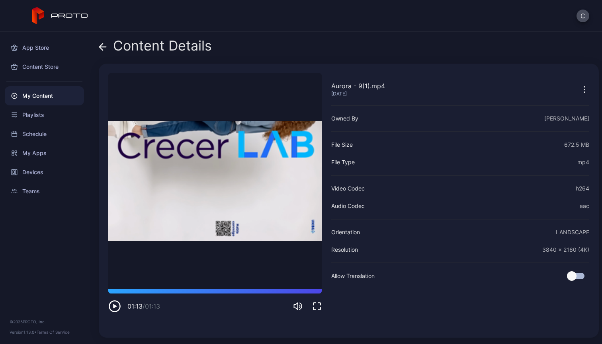
click at [584, 87] on icon "button" at bounding box center [584, 86] width 1 height 1
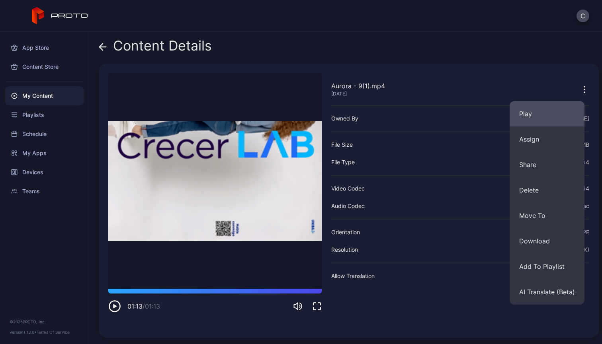
click at [550, 112] on button "Play" at bounding box center [546, 113] width 75 height 25
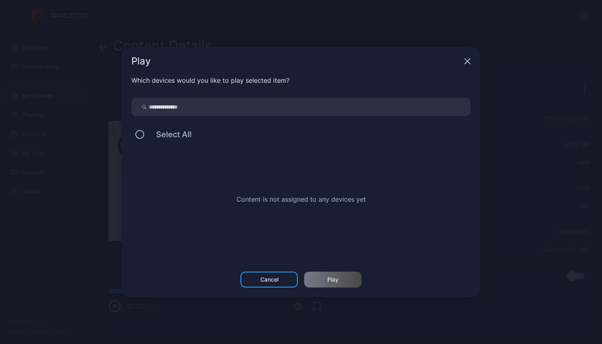
click at [464, 62] on icon "button" at bounding box center [467, 61] width 6 height 6
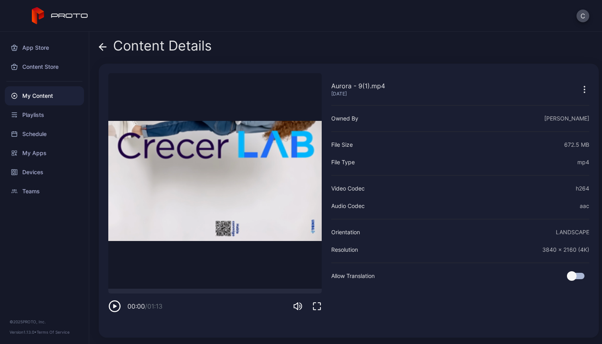
click at [579, 91] on icon "button" at bounding box center [584, 90] width 10 height 10
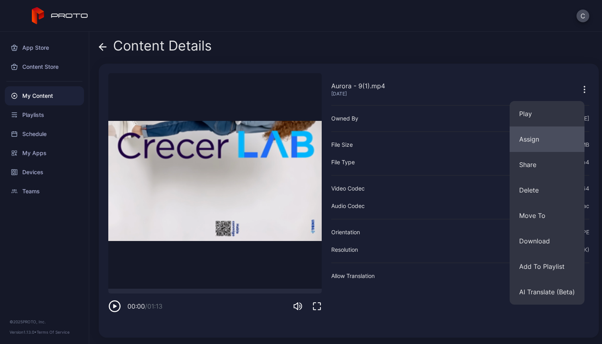
click at [545, 139] on button "Assign" at bounding box center [546, 139] width 75 height 25
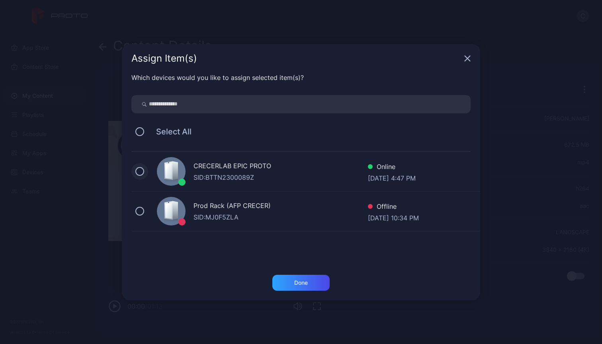
click at [138, 173] on button at bounding box center [139, 171] width 9 height 9
click at [306, 277] on div "Done" at bounding box center [300, 283] width 57 height 16
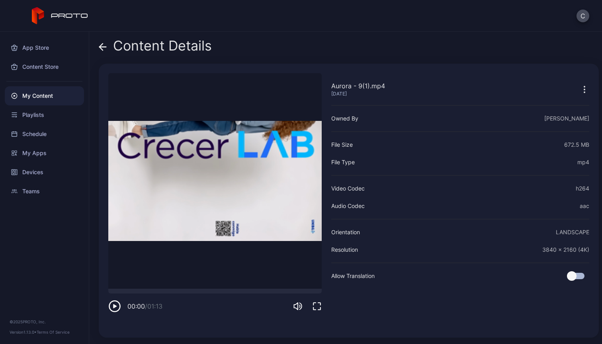
click at [579, 92] on icon "button" at bounding box center [584, 90] width 10 height 10
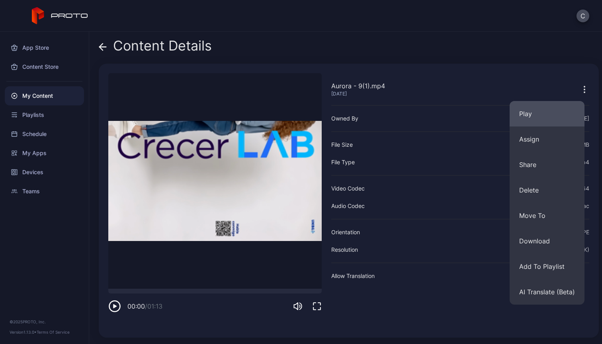
click at [545, 119] on button "Play" at bounding box center [546, 113] width 75 height 25
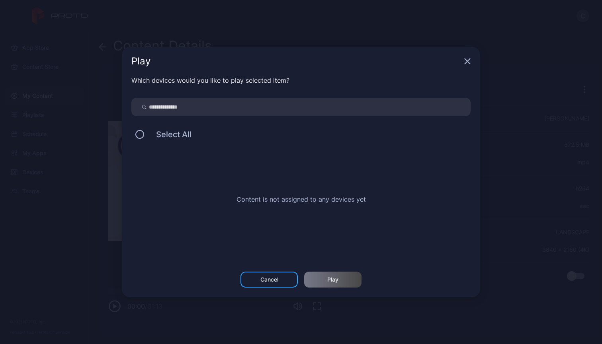
click at [467, 61] on icon "button" at bounding box center [467, 61] width 5 height 5
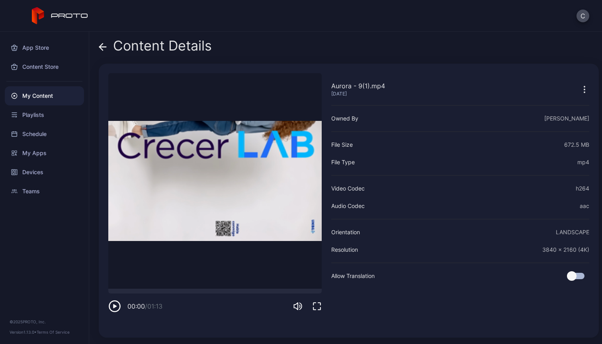
click at [102, 47] on icon at bounding box center [102, 47] width 7 height 0
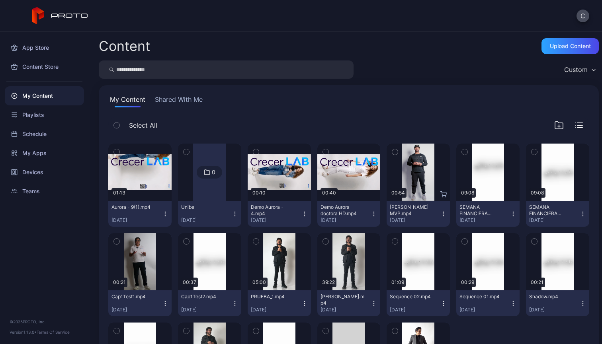
click at [116, 152] on icon "button" at bounding box center [117, 152] width 6 height 9
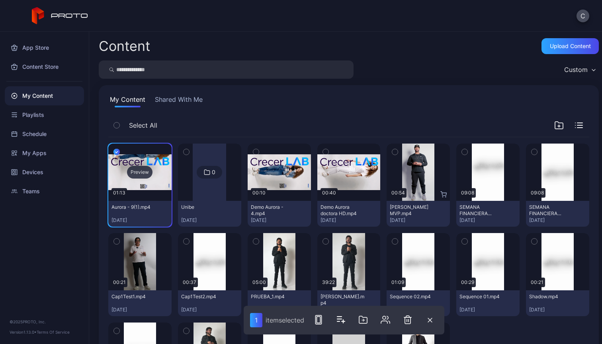
click at [142, 175] on div "Preview" at bounding box center [139, 172] width 25 height 13
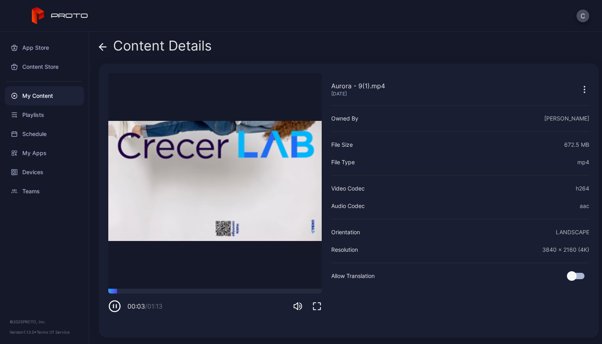
click at [579, 90] on icon "button" at bounding box center [584, 90] width 10 height 10
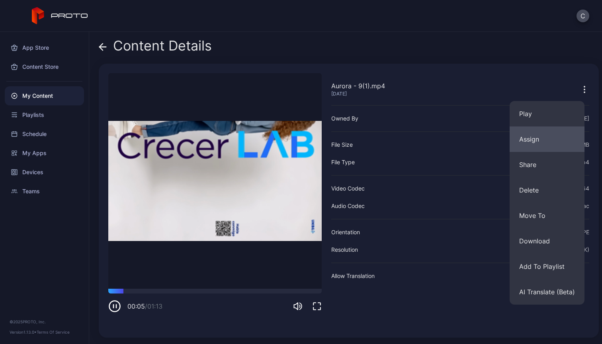
click at [559, 137] on button "Assign" at bounding box center [546, 139] width 75 height 25
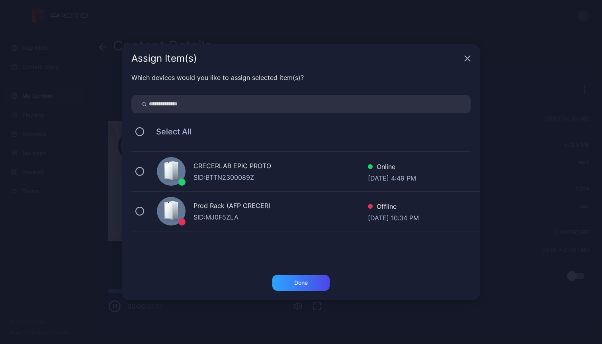
click at [230, 164] on div "CRECERLAB EPIC PROTO" at bounding box center [280, 167] width 174 height 12
click at [295, 280] on div "Done" at bounding box center [301, 283] width 14 height 6
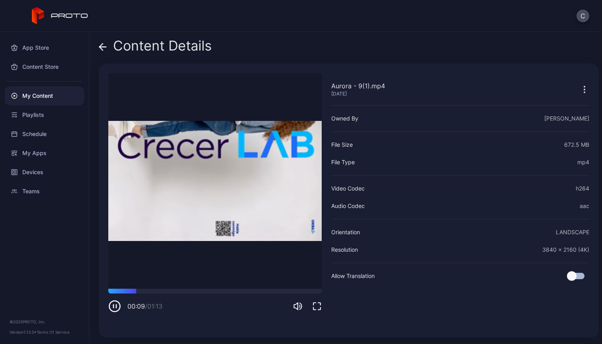
click at [579, 88] on icon "button" at bounding box center [584, 90] width 10 height 10
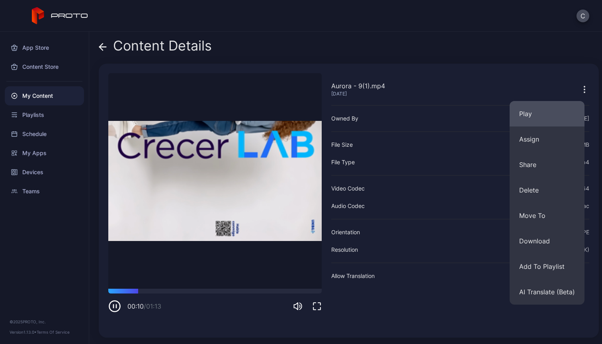
click at [543, 117] on button "Play" at bounding box center [546, 113] width 75 height 25
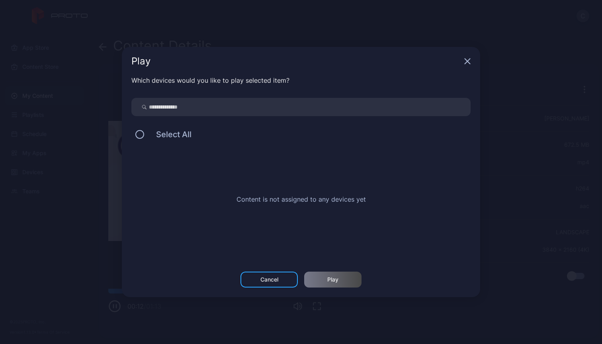
click at [178, 137] on span "Select All" at bounding box center [169, 135] width 43 height 10
click at [135, 133] on div "Select All" at bounding box center [300, 134] width 339 height 17
click at [139, 136] on button at bounding box center [139, 134] width 9 height 9
click at [280, 275] on div "Cancel" at bounding box center [268, 280] width 57 height 16
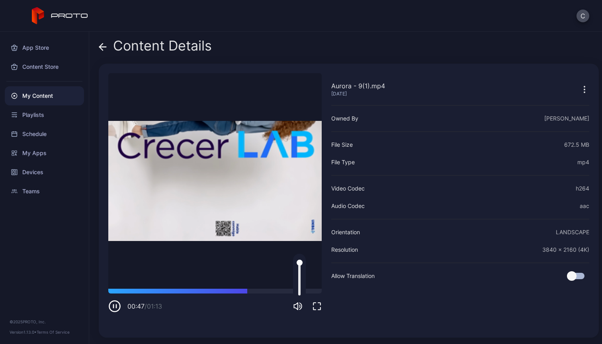
click at [298, 310] on icon "button" at bounding box center [298, 307] width 10 height 10
click at [103, 49] on icon at bounding box center [103, 47] width 8 height 8
